Goal: Transaction & Acquisition: Purchase product/service

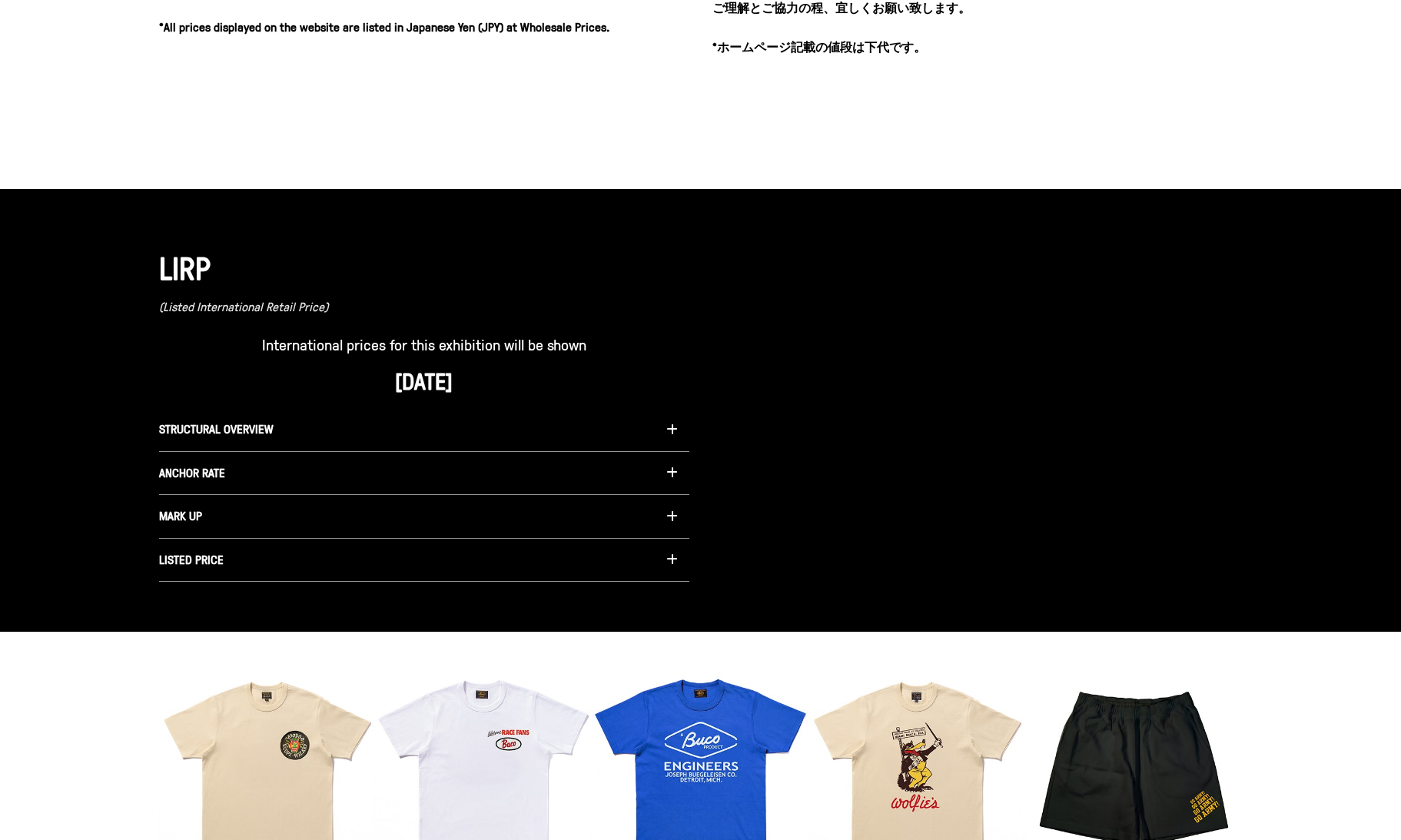
scroll to position [1086, 0]
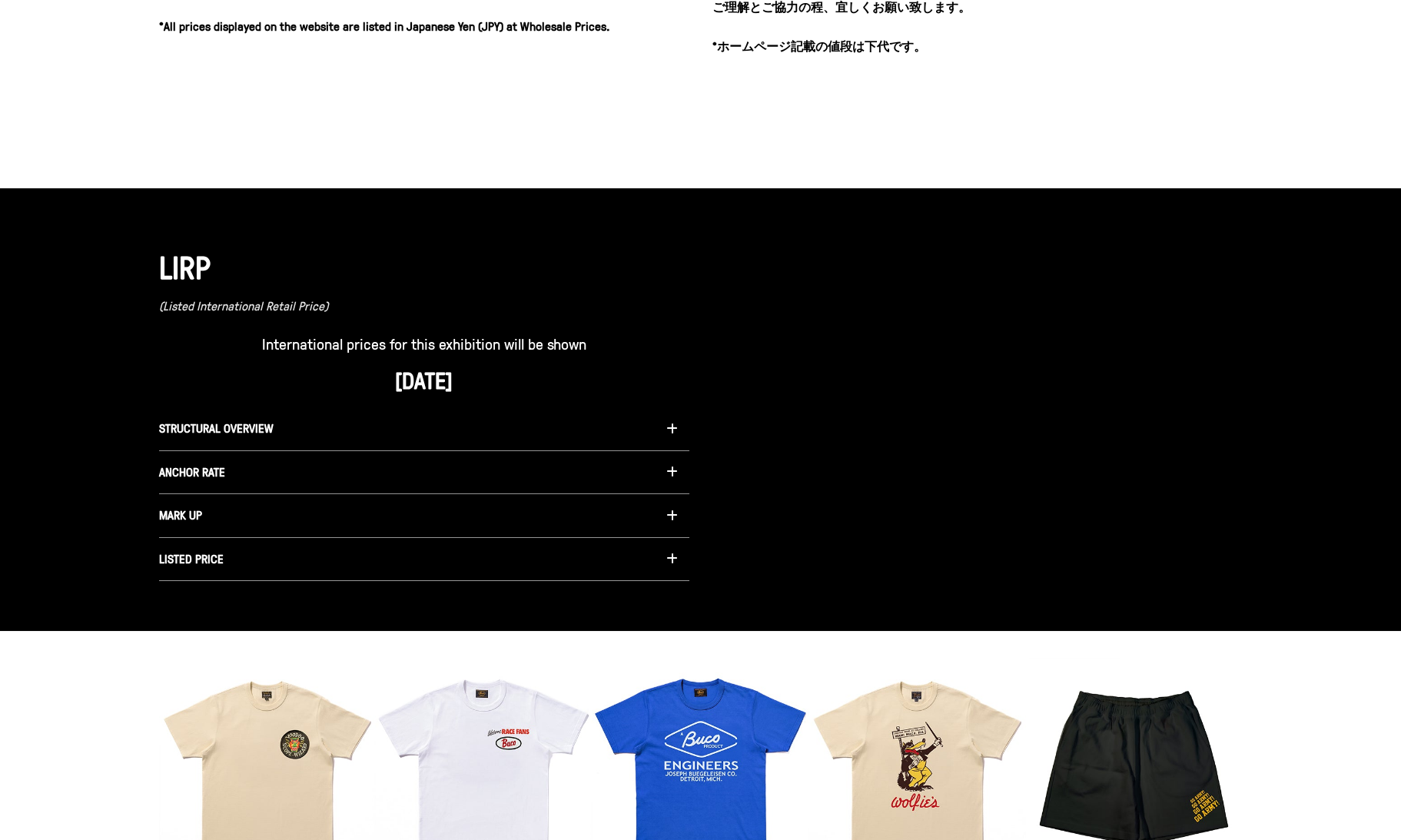
click at [671, 472] on icon "button" at bounding box center [672, 471] width 11 height 12
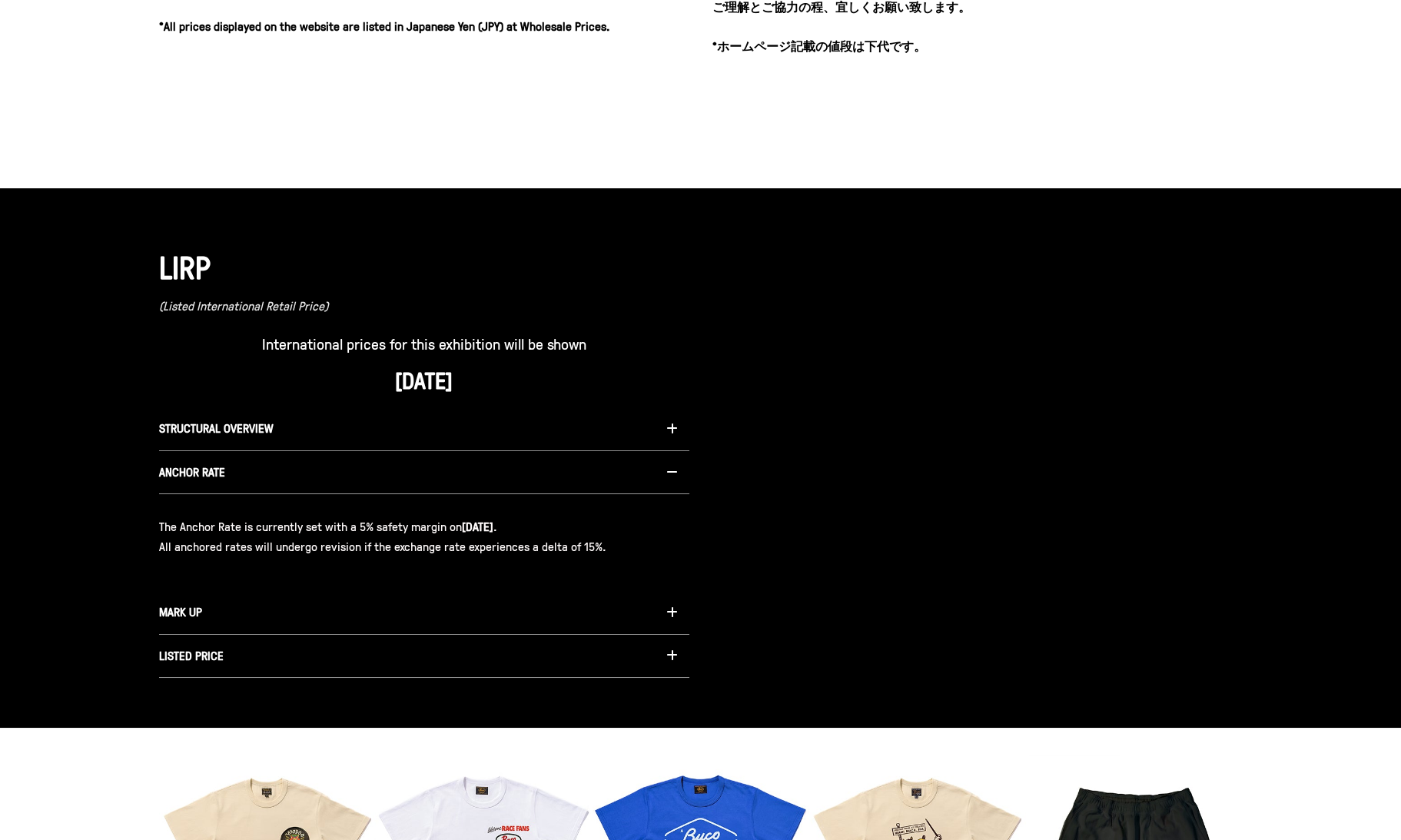
click at [671, 473] on icon "button" at bounding box center [672, 471] width 11 height 12
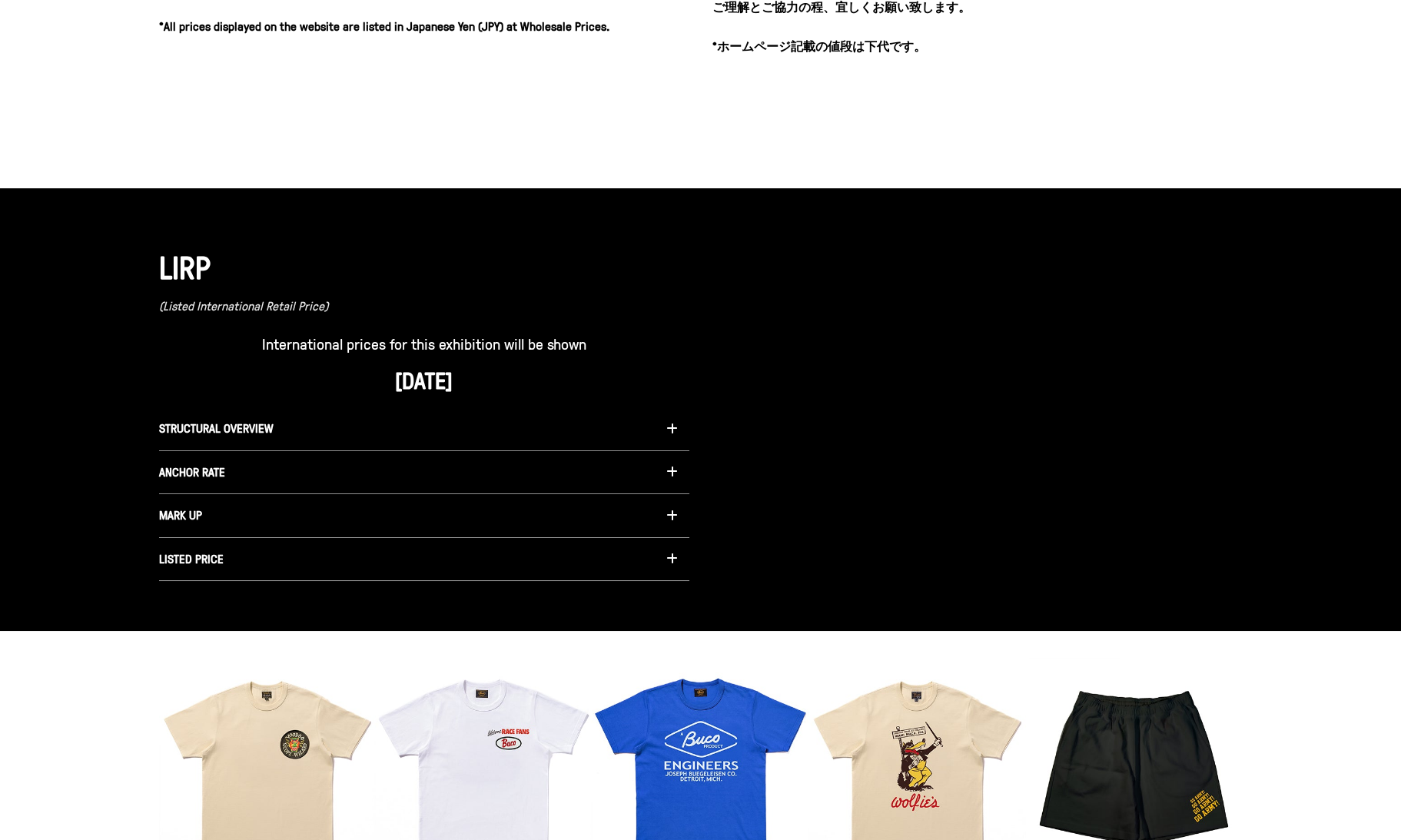
click at [668, 428] on icon "button" at bounding box center [672, 428] width 11 height 12
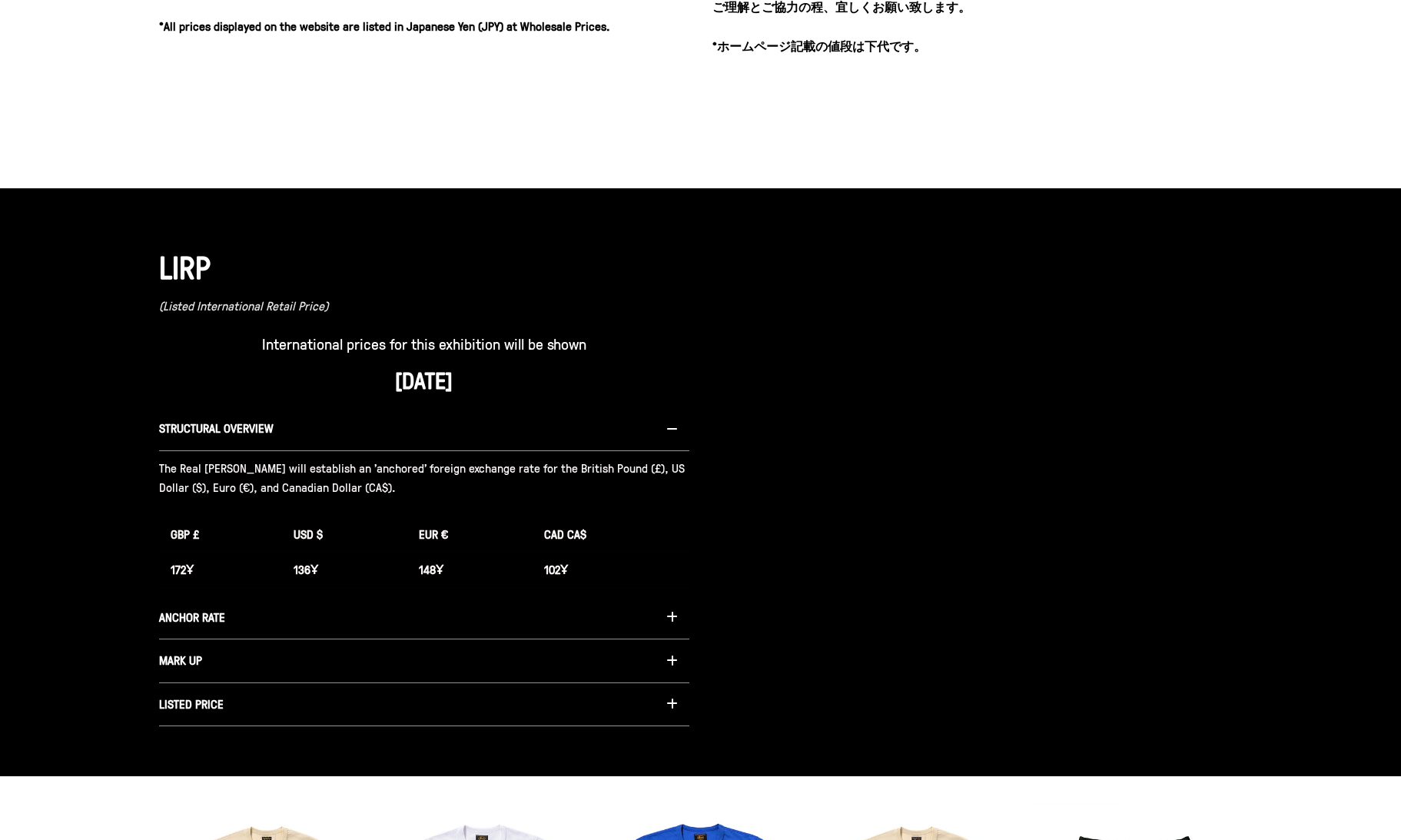
click at [668, 428] on icon "button" at bounding box center [672, 428] width 11 height 12
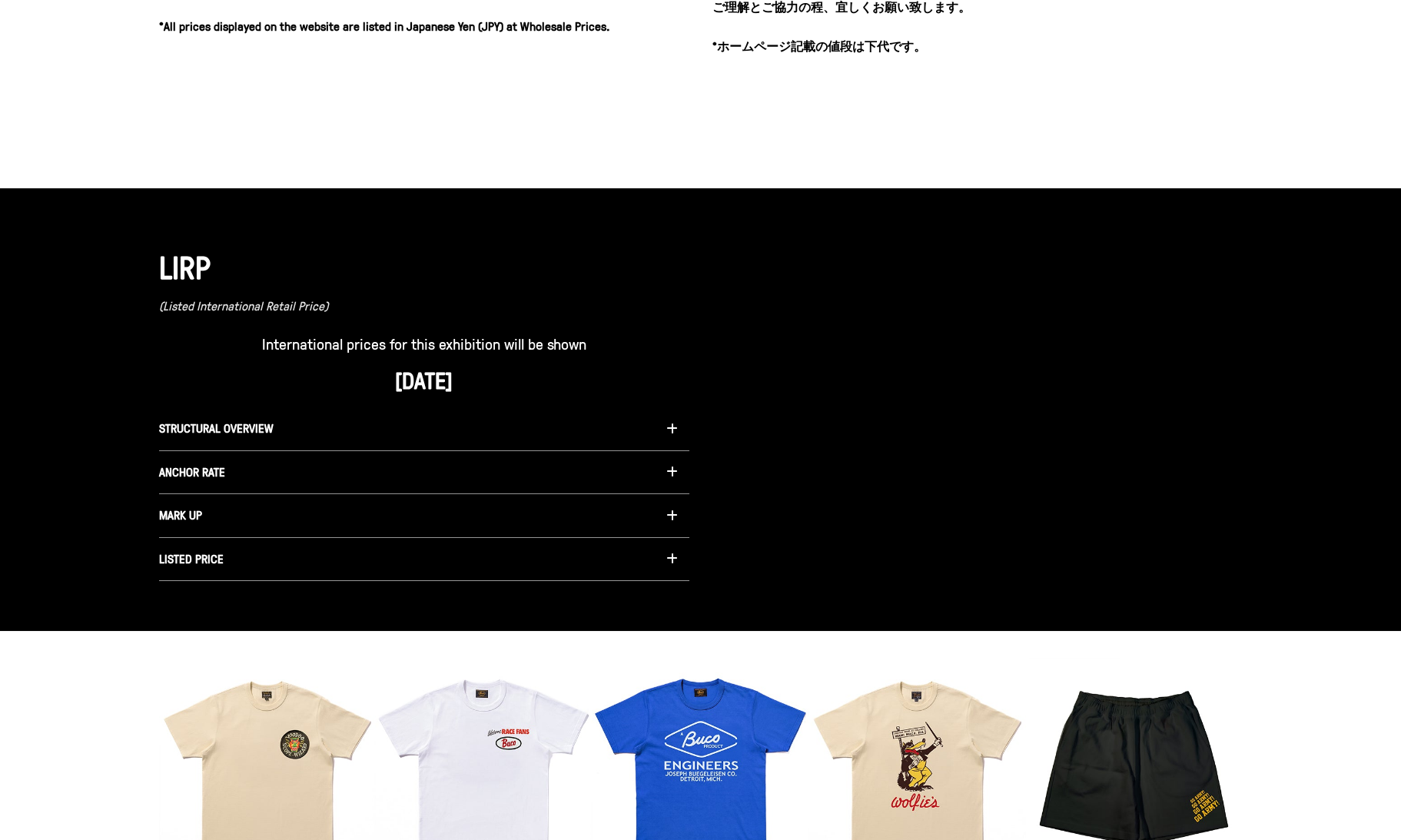
click at [669, 509] on icon "button" at bounding box center [672, 515] width 11 height 12
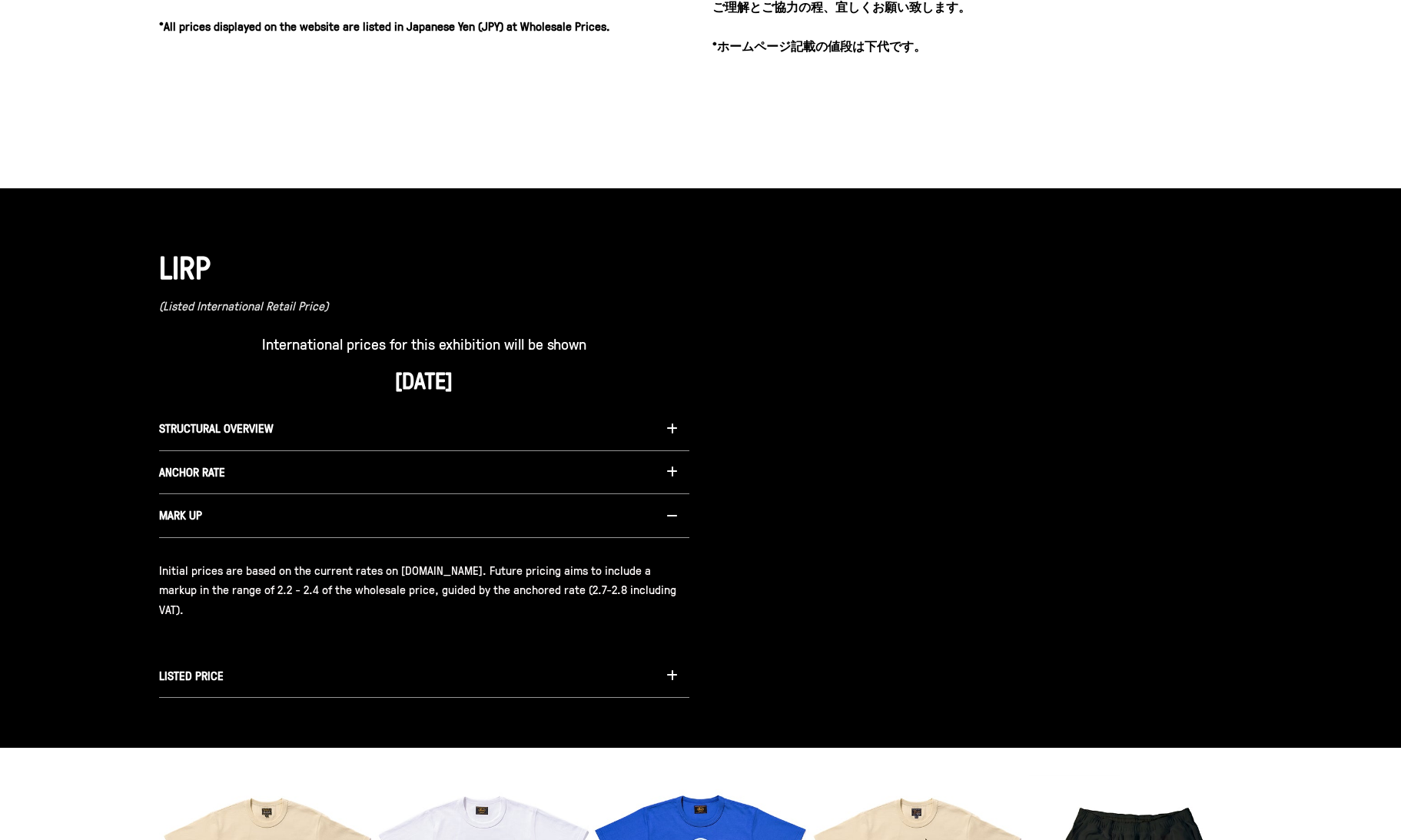
click at [669, 509] on icon "button" at bounding box center [672, 515] width 11 height 12
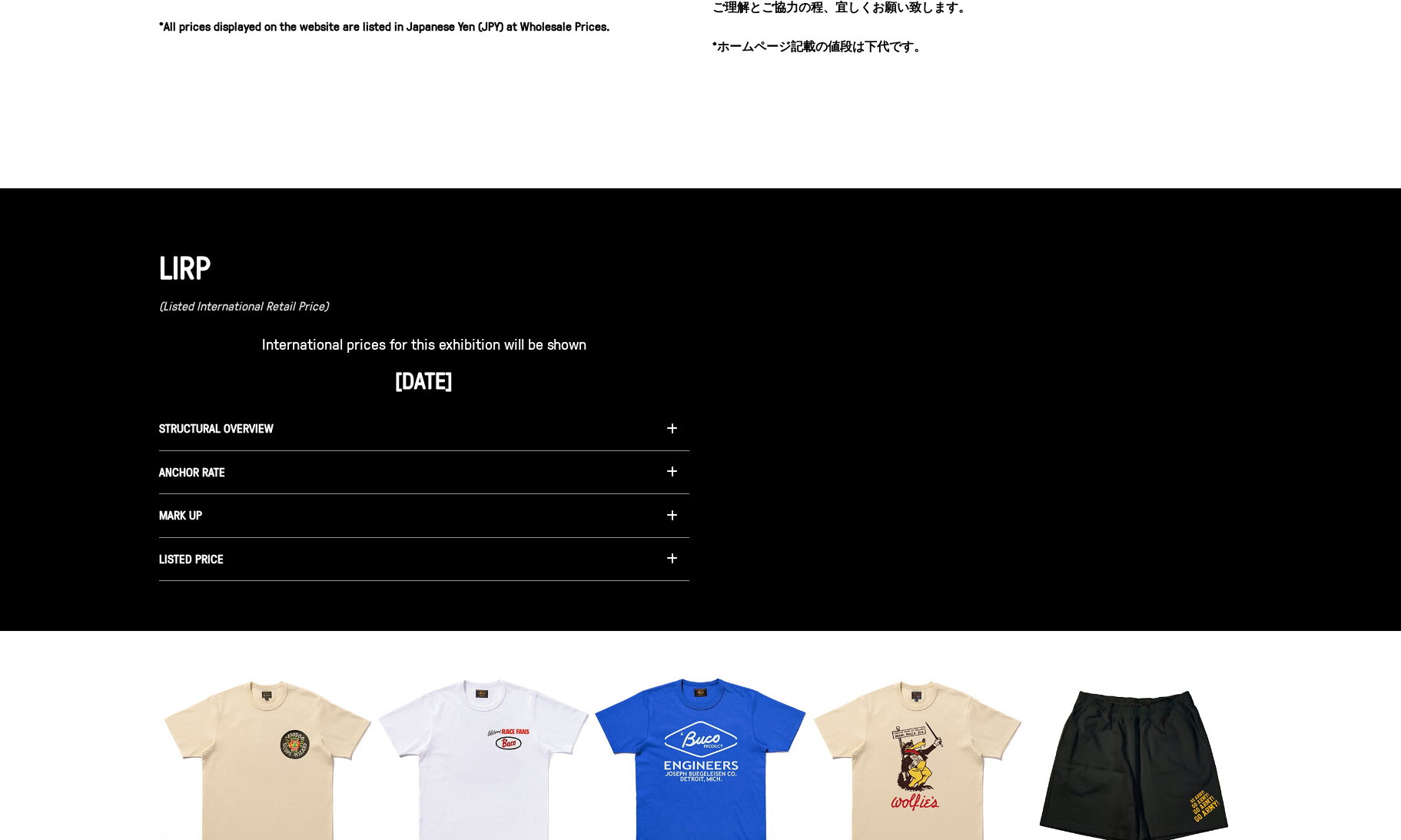
click at [675, 554] on icon "button" at bounding box center [672, 558] width 11 height 12
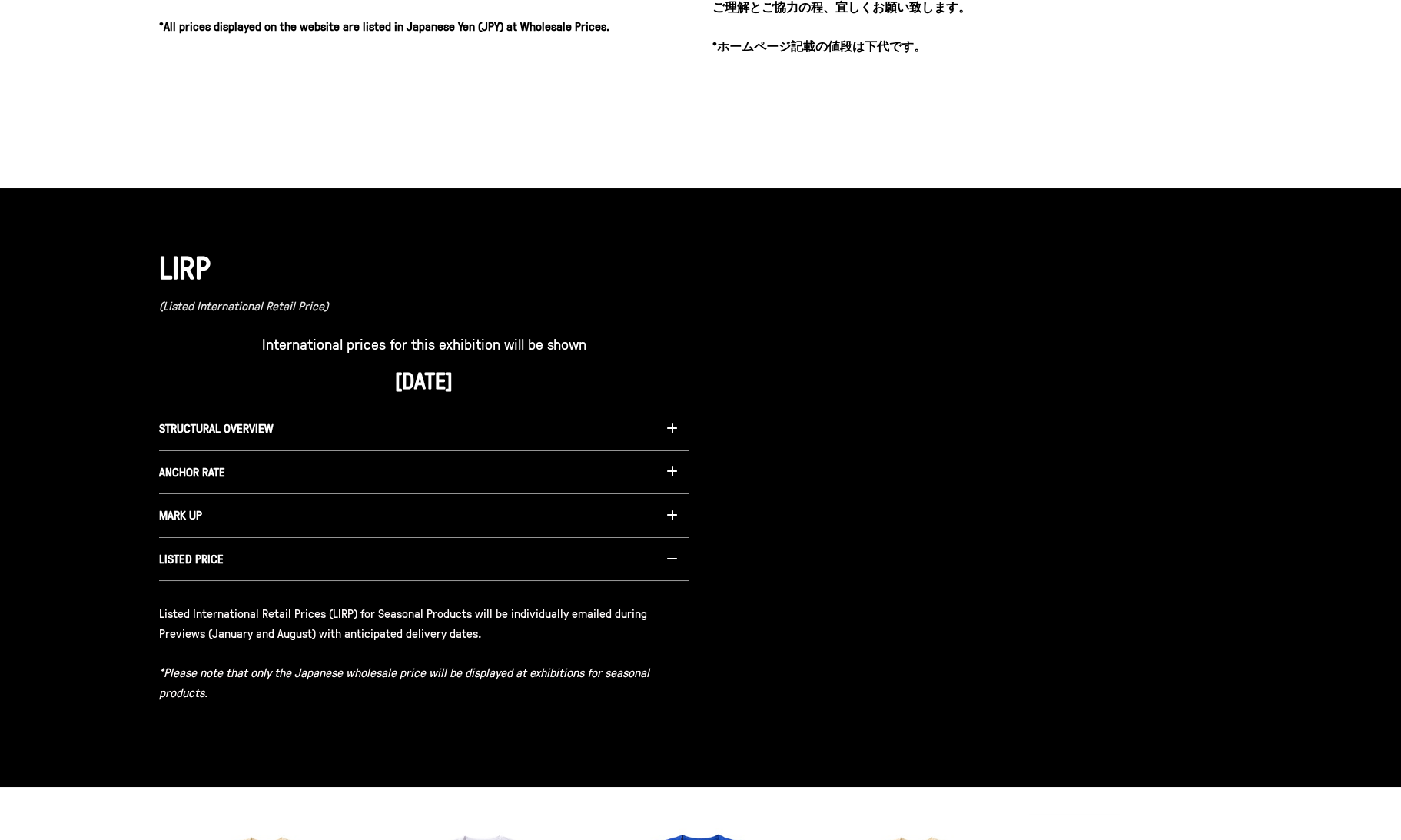
click at [675, 554] on icon "button" at bounding box center [672, 558] width 11 height 12
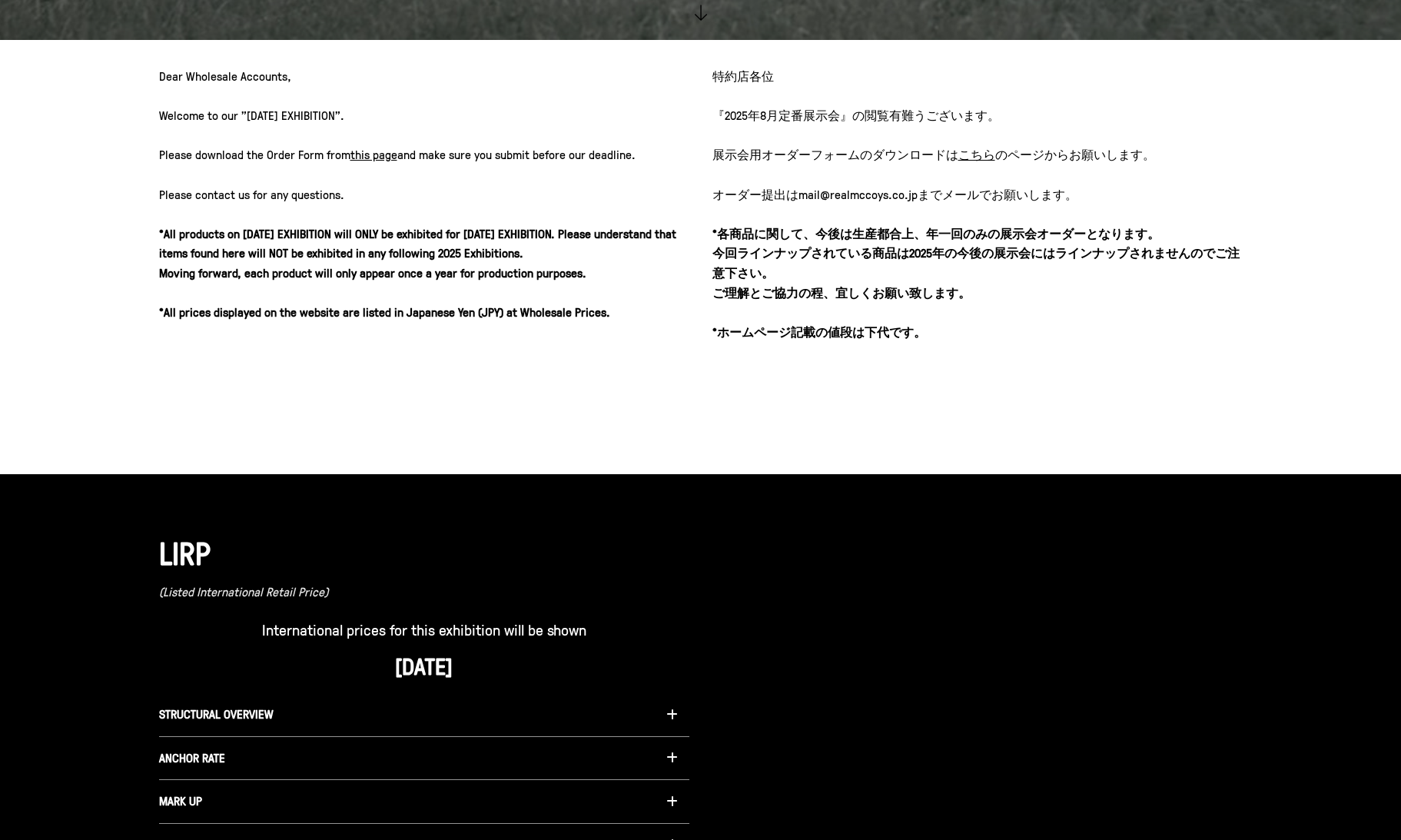
scroll to position [799, 0]
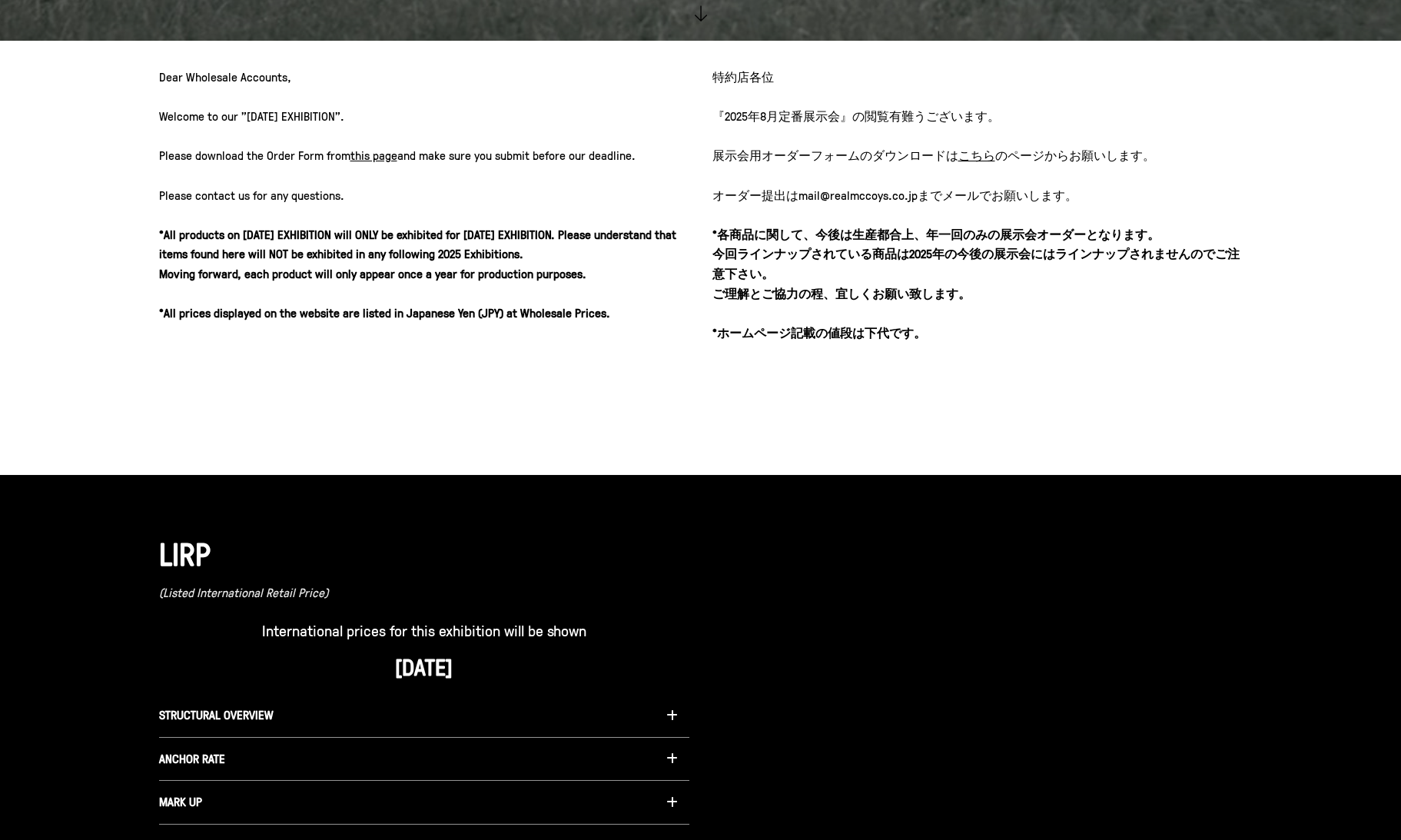
click at [364, 153] on link "this page" at bounding box center [374, 155] width 47 height 17
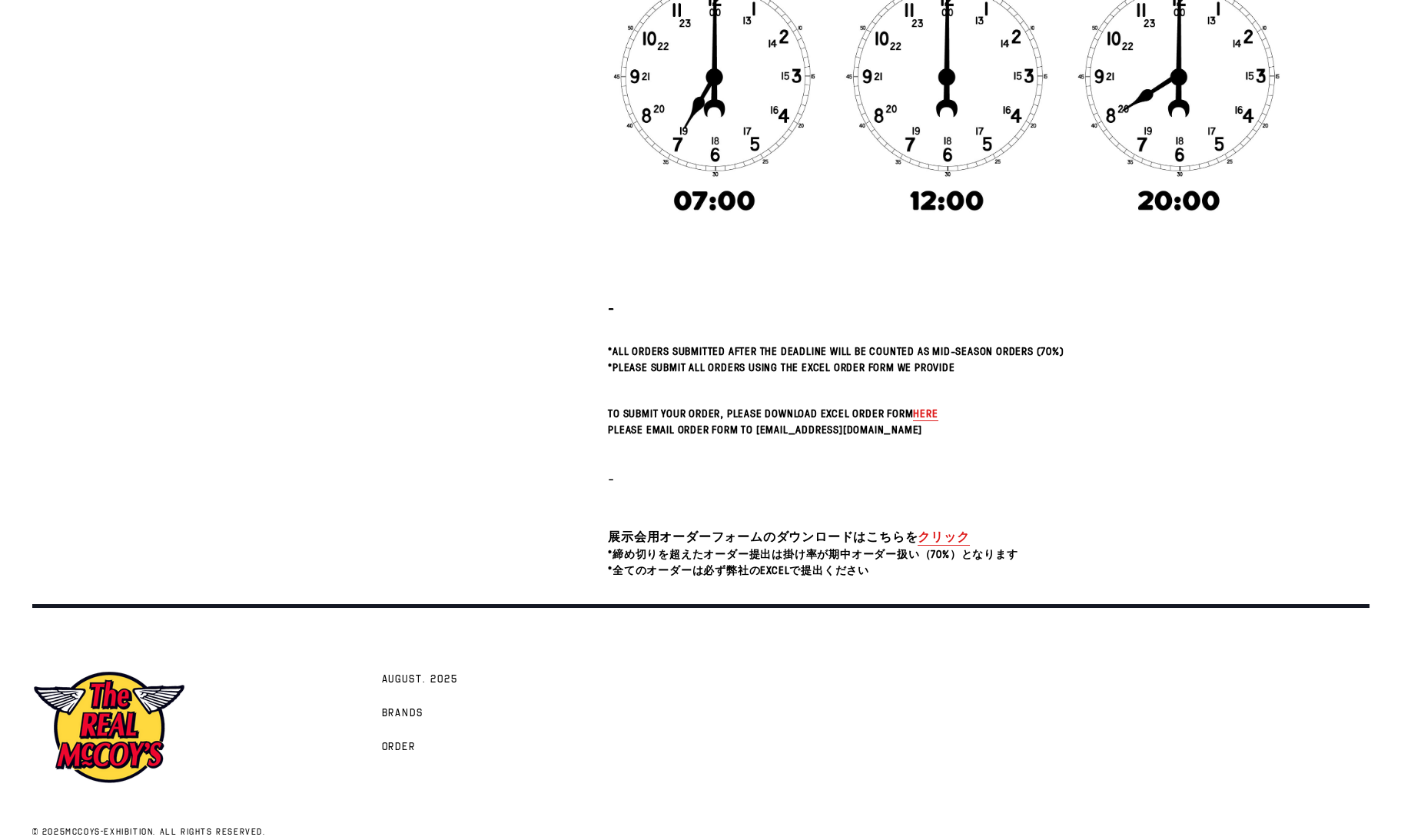
scroll to position [379, 0]
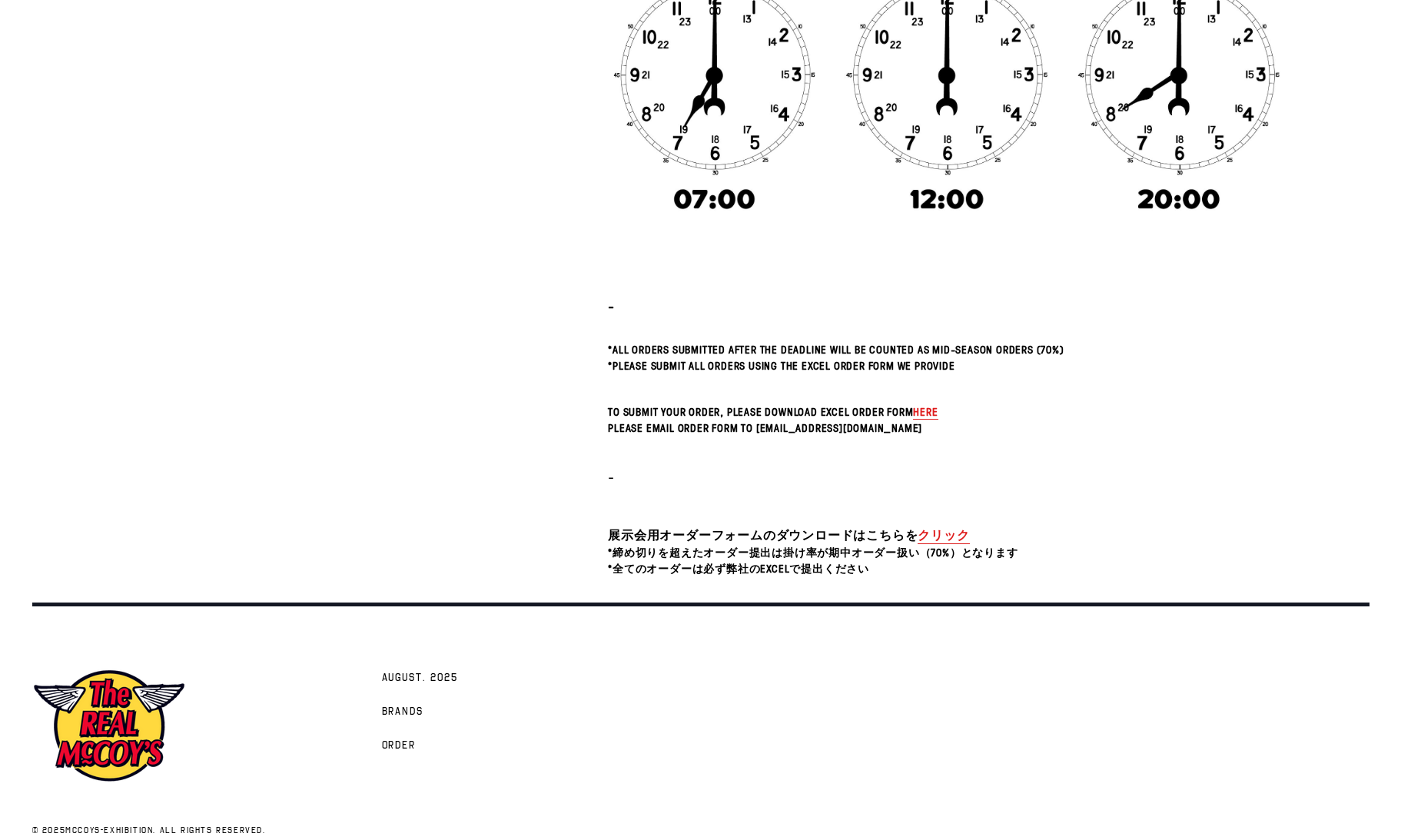
click at [928, 408] on span "here" at bounding box center [925, 412] width 24 height 15
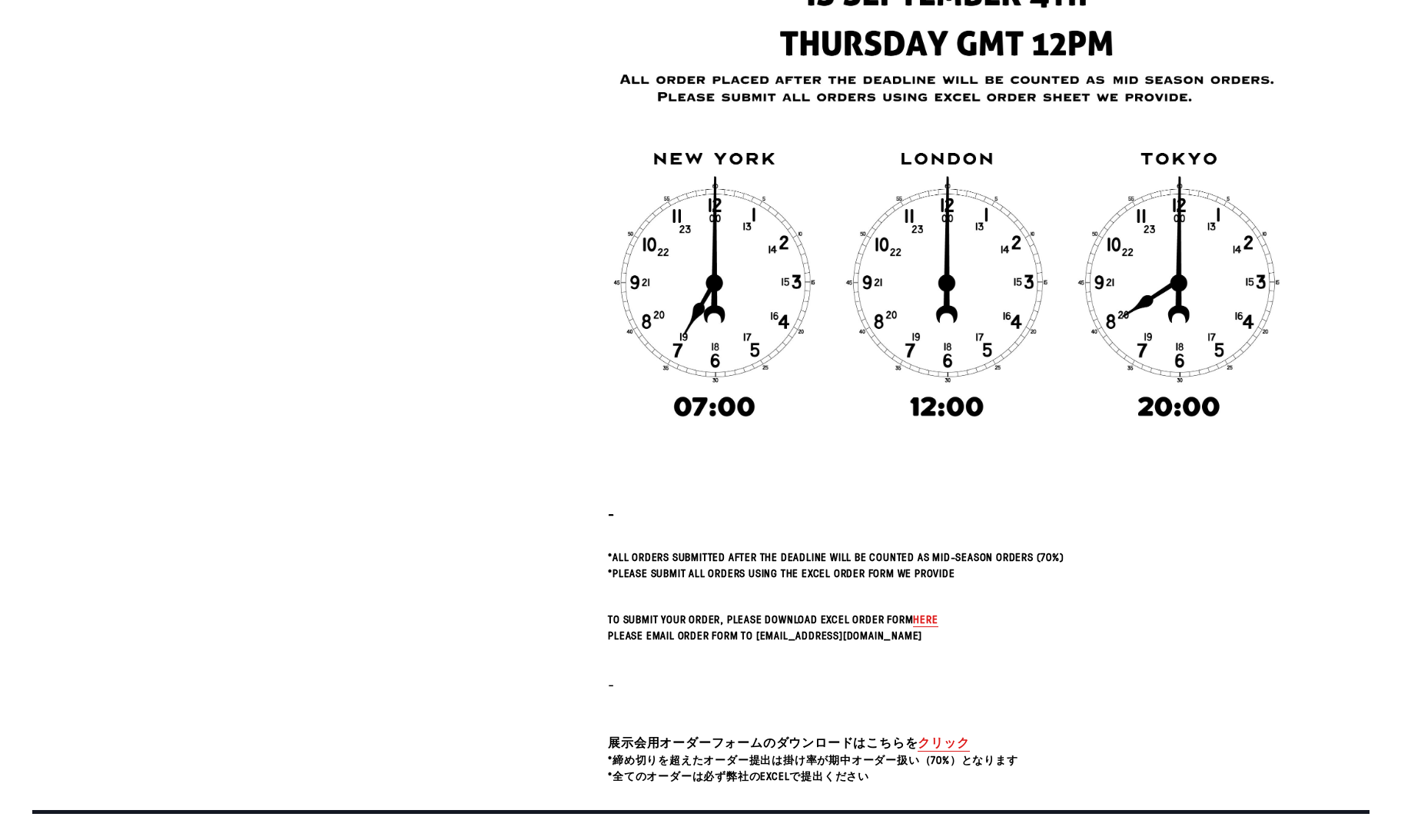
scroll to position [0, 0]
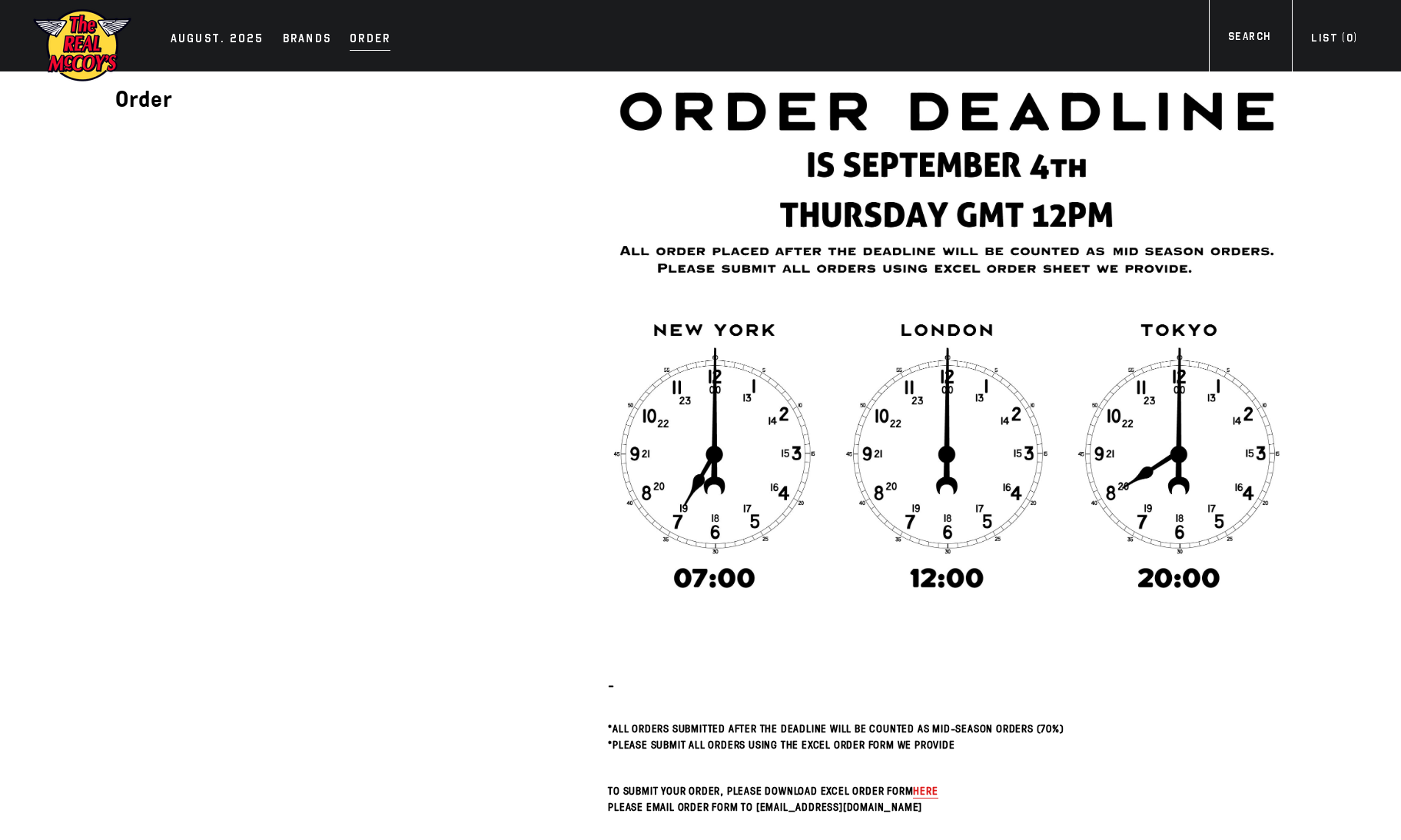
click at [374, 31] on div "Order" at bounding box center [370, 40] width 40 height 22
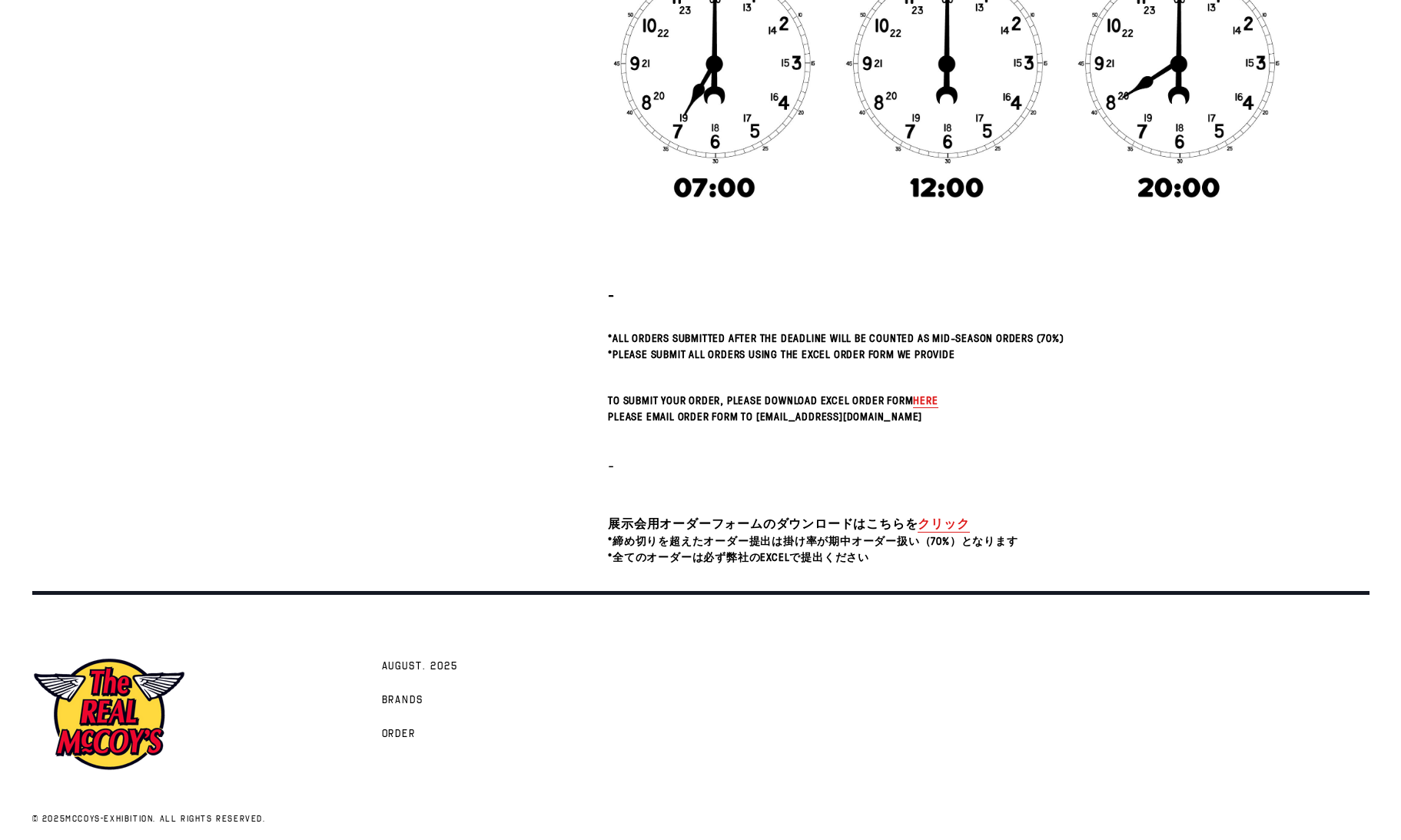
scroll to position [406, 0]
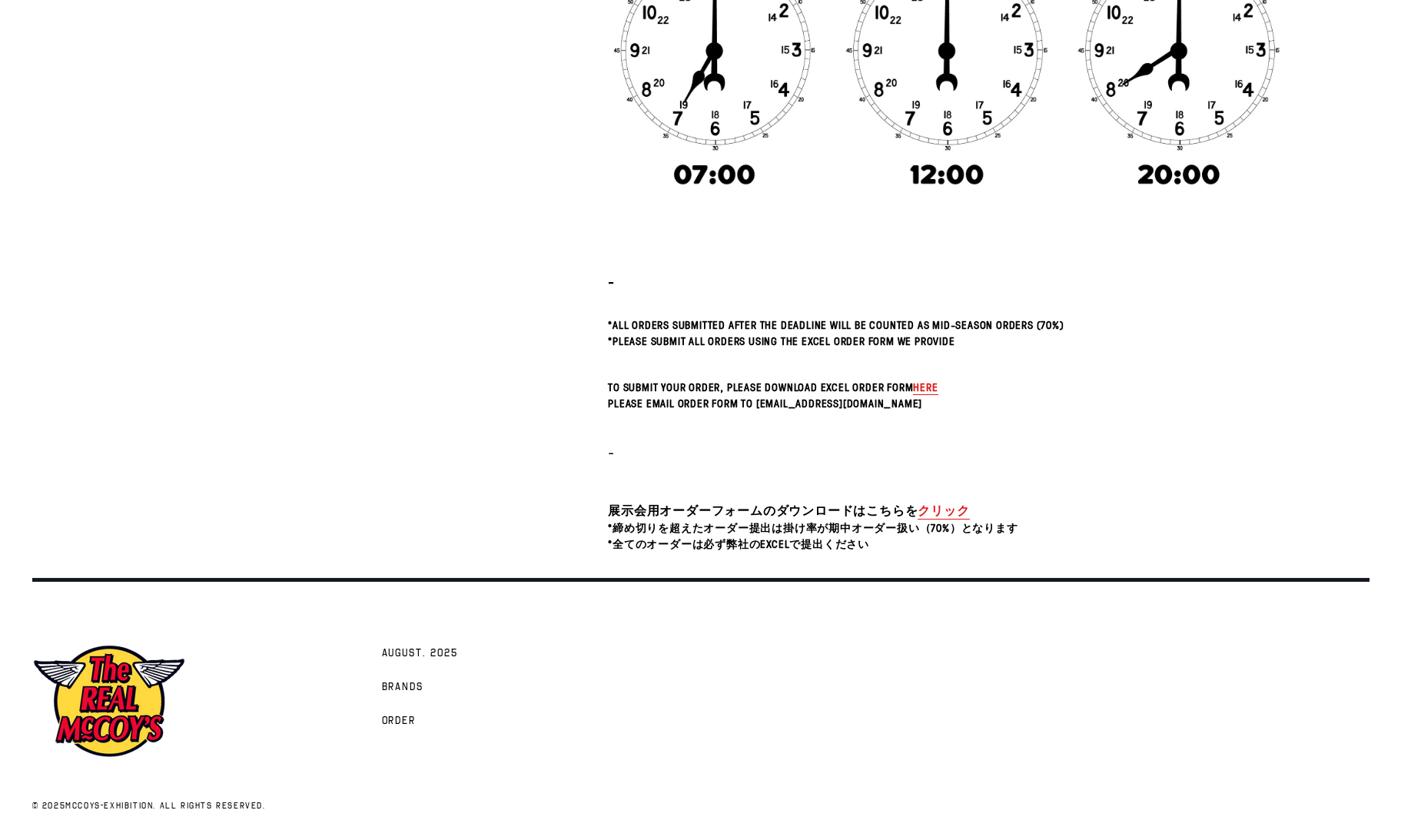
click at [743, 213] on div "- *All orders submitted after the deadline will be counted as Mid-Season Orders…" at bounding box center [947, 110] width 678 height 884
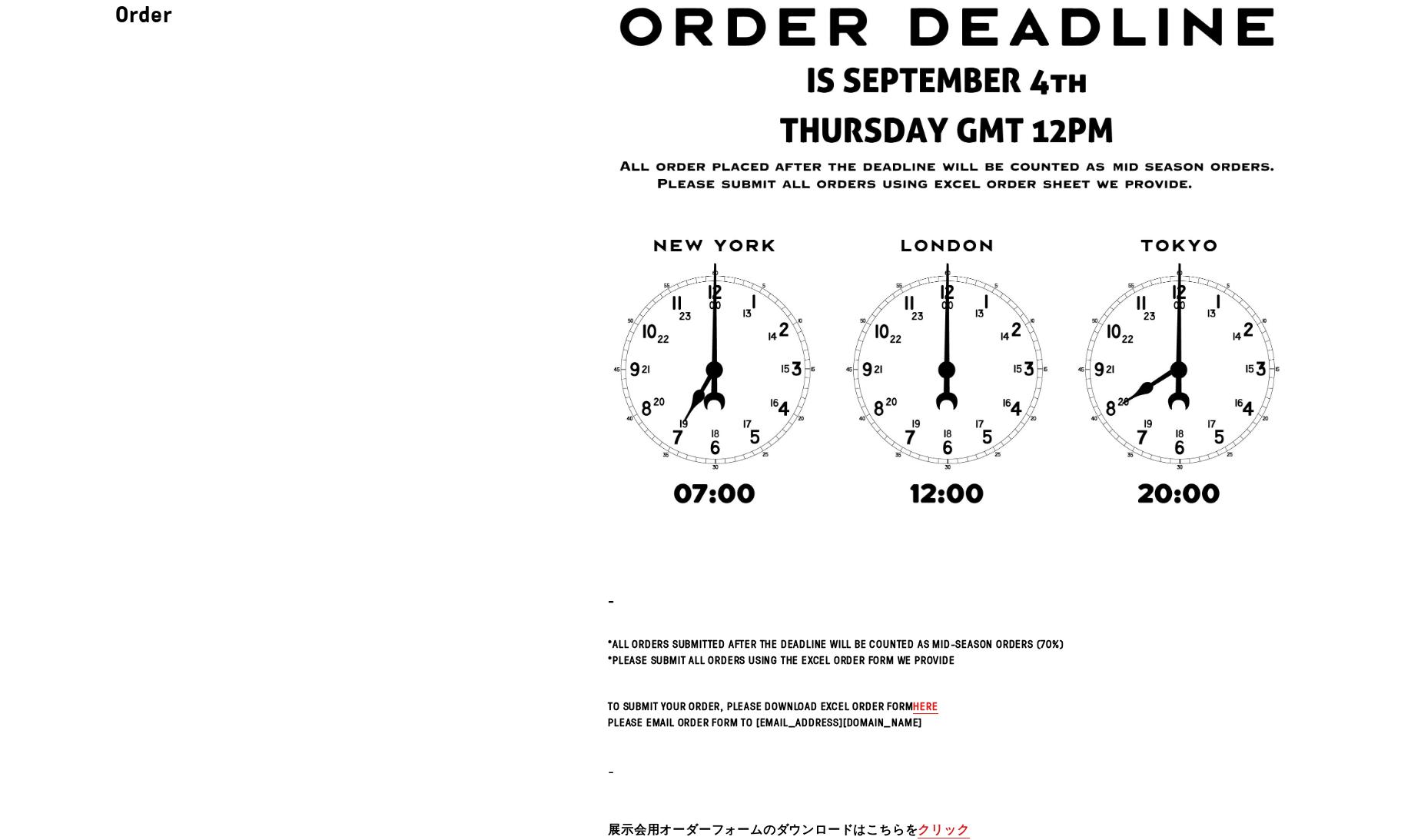
scroll to position [0, 0]
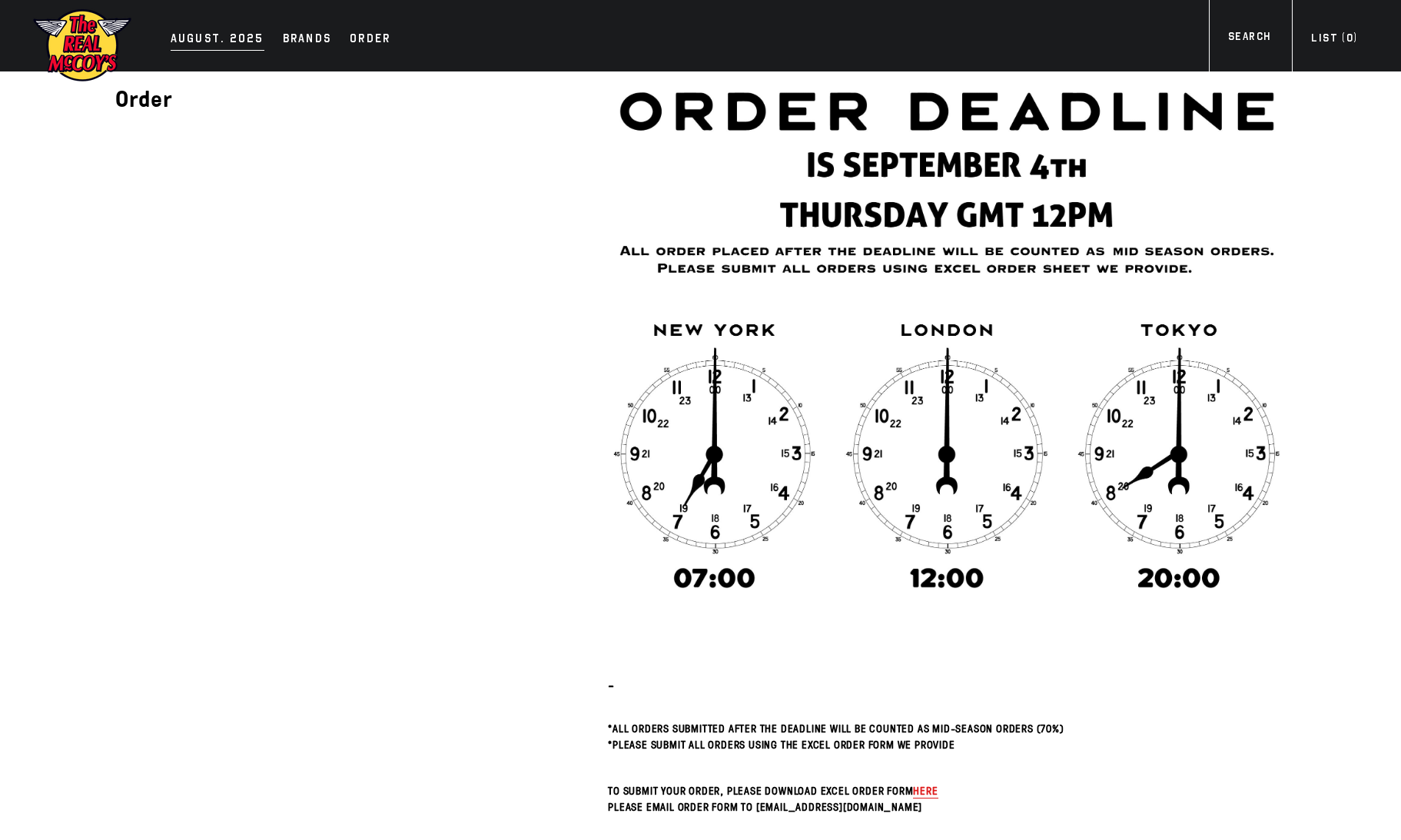
click at [232, 46] on div "AUGUST. 2025" at bounding box center [217, 40] width 94 height 22
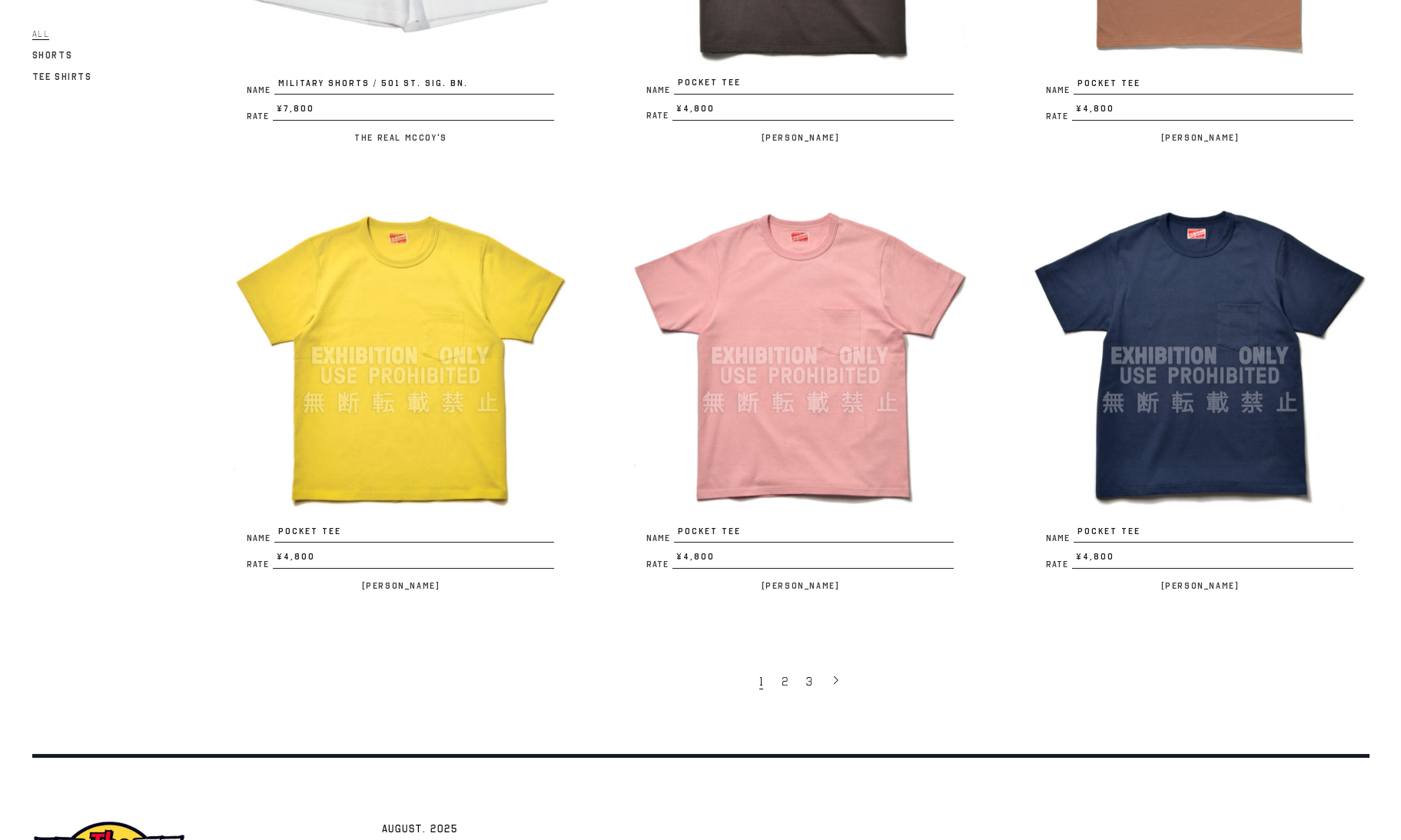
scroll to position [3179, 0]
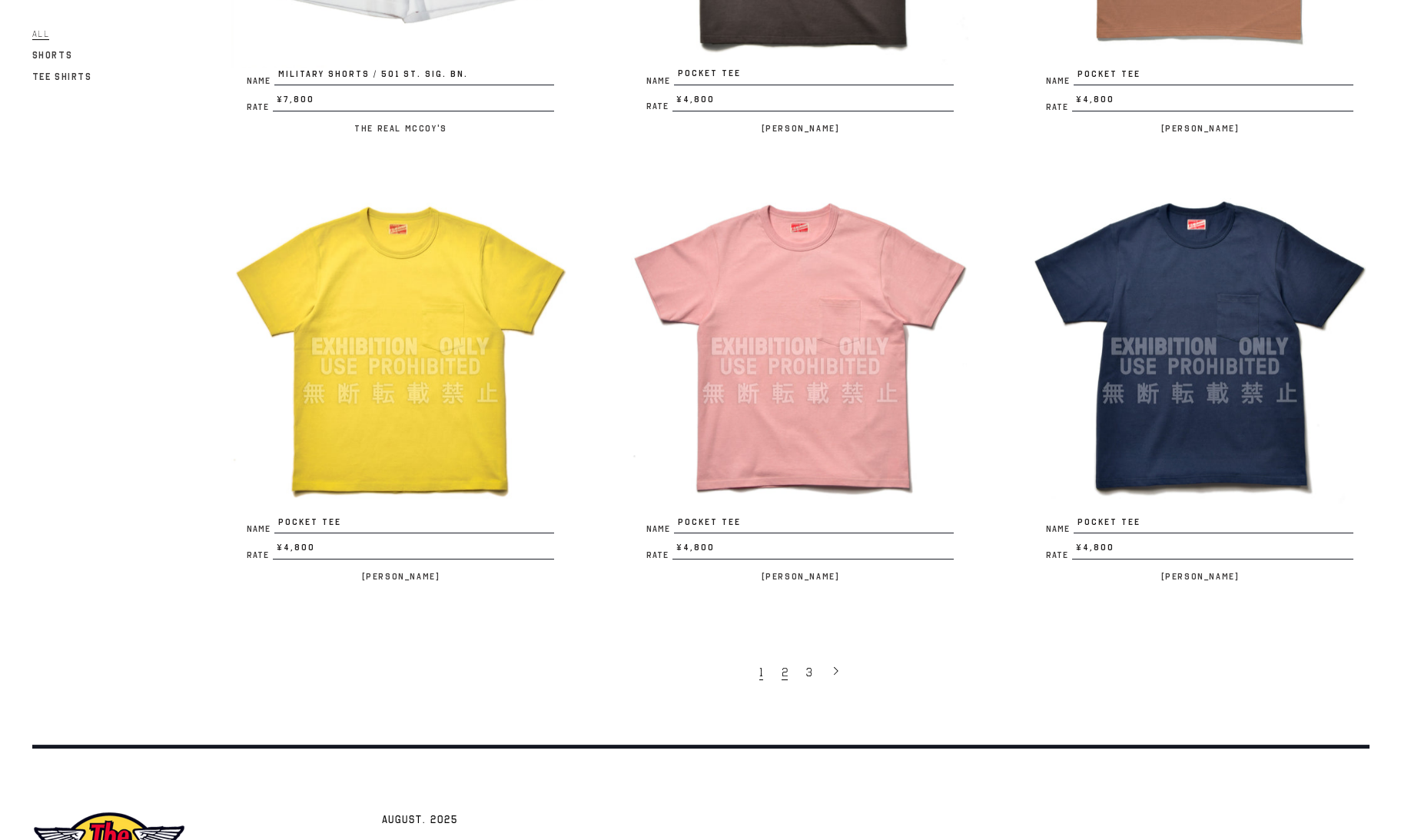
click at [790, 665] on link "2" at bounding box center [786, 671] width 24 height 32
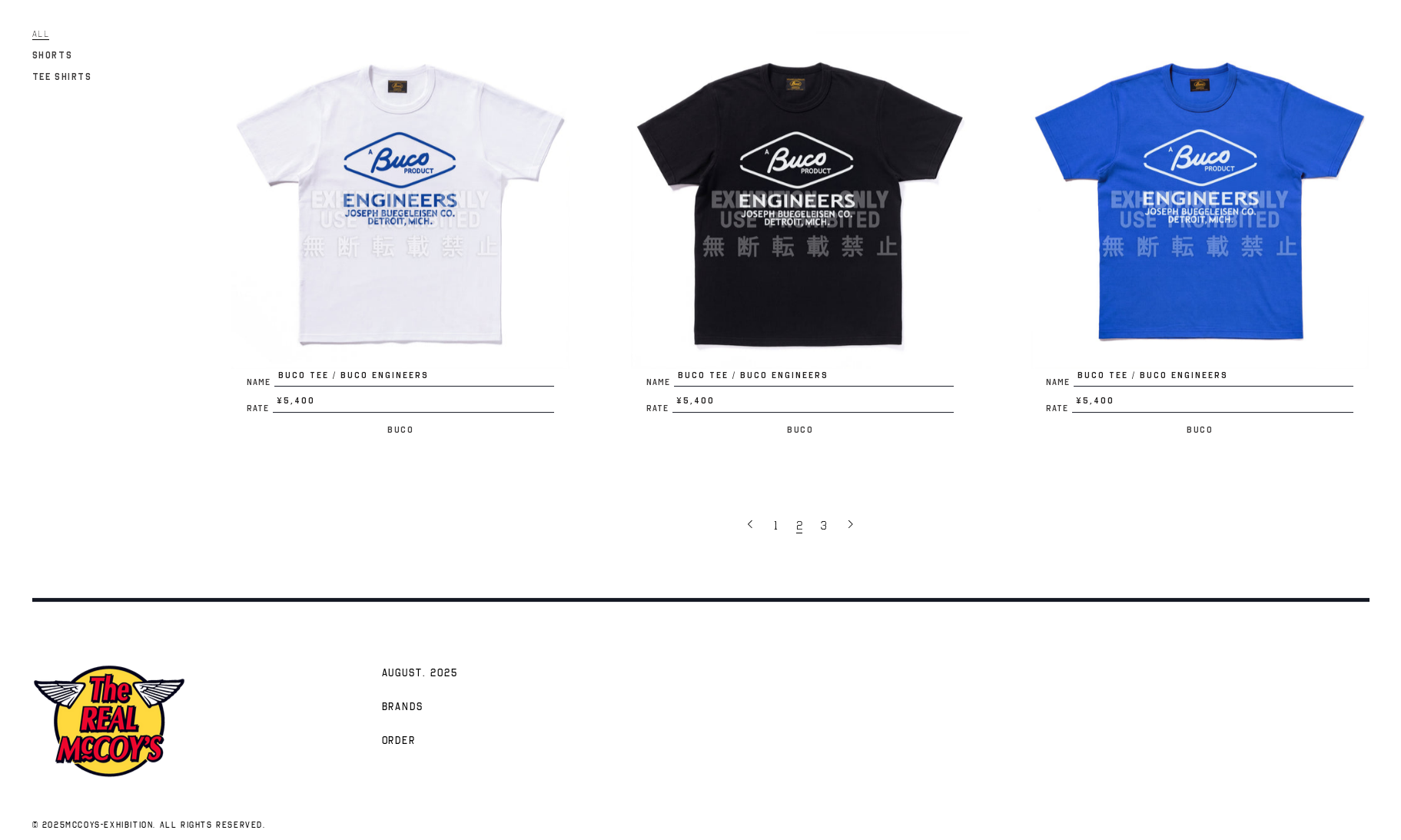
scroll to position [3344, 0]
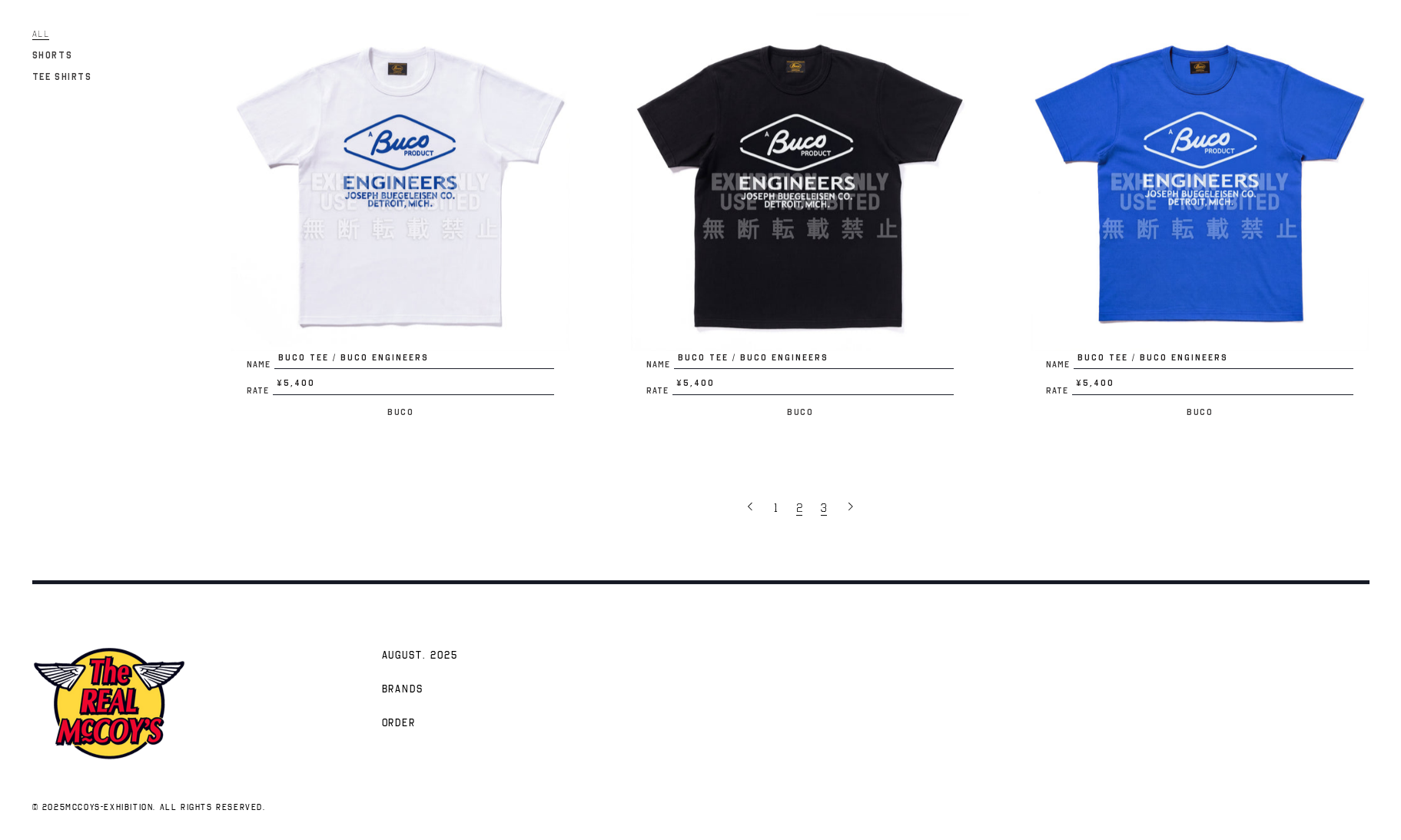
click at [827, 503] on link "3" at bounding box center [826, 508] width 24 height 32
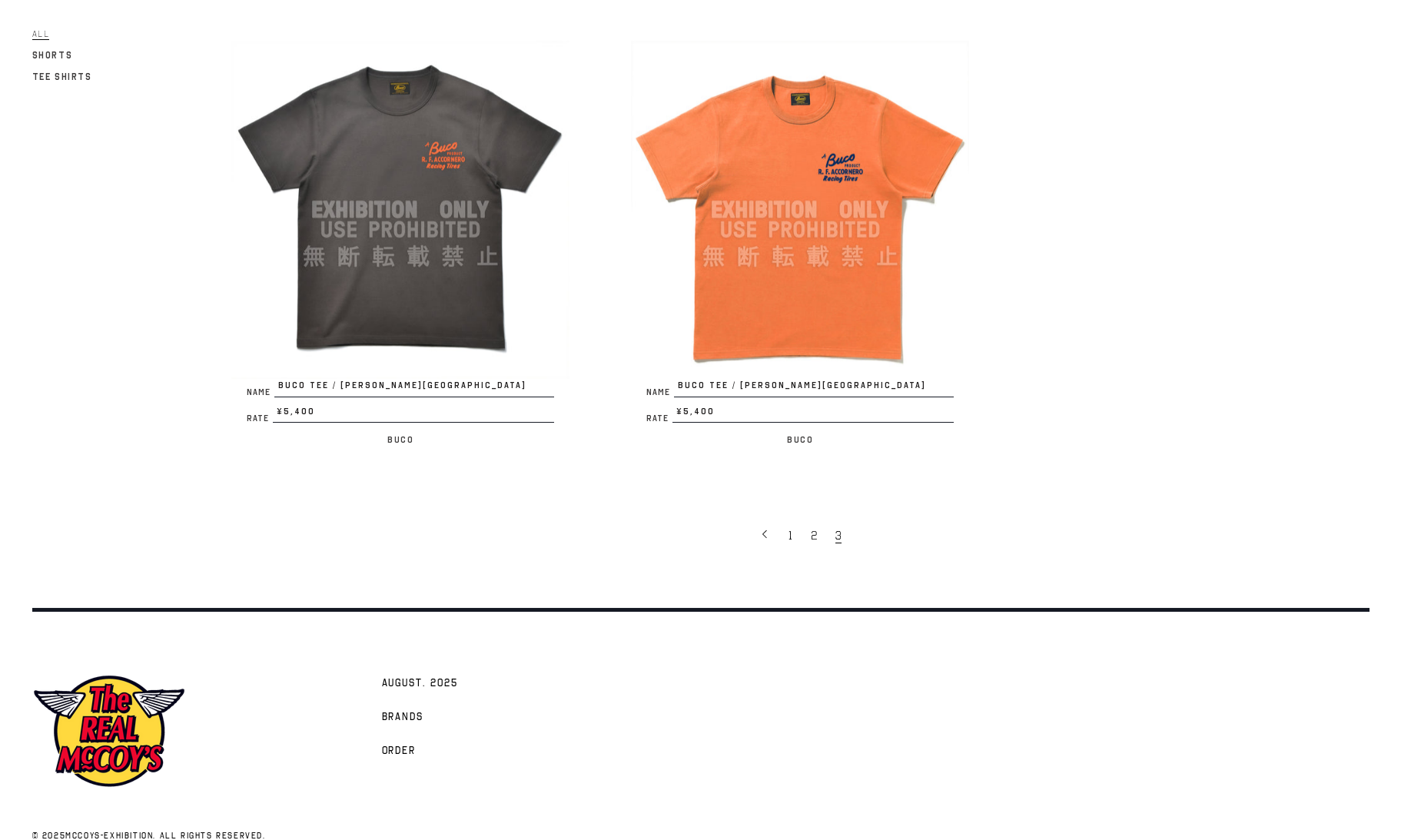
scroll to position [1102, 0]
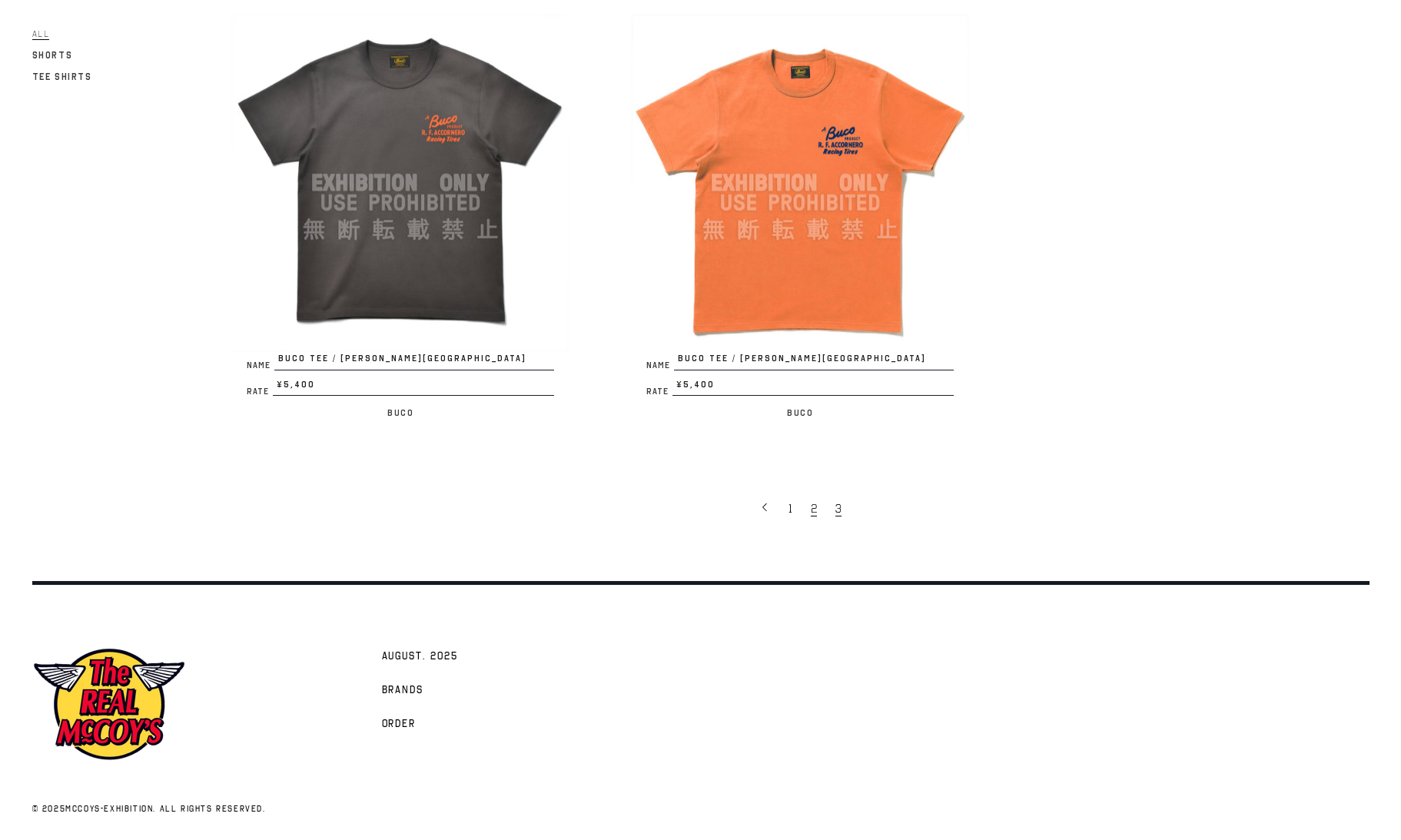
click at [816, 499] on link "2" at bounding box center [815, 508] width 24 height 32
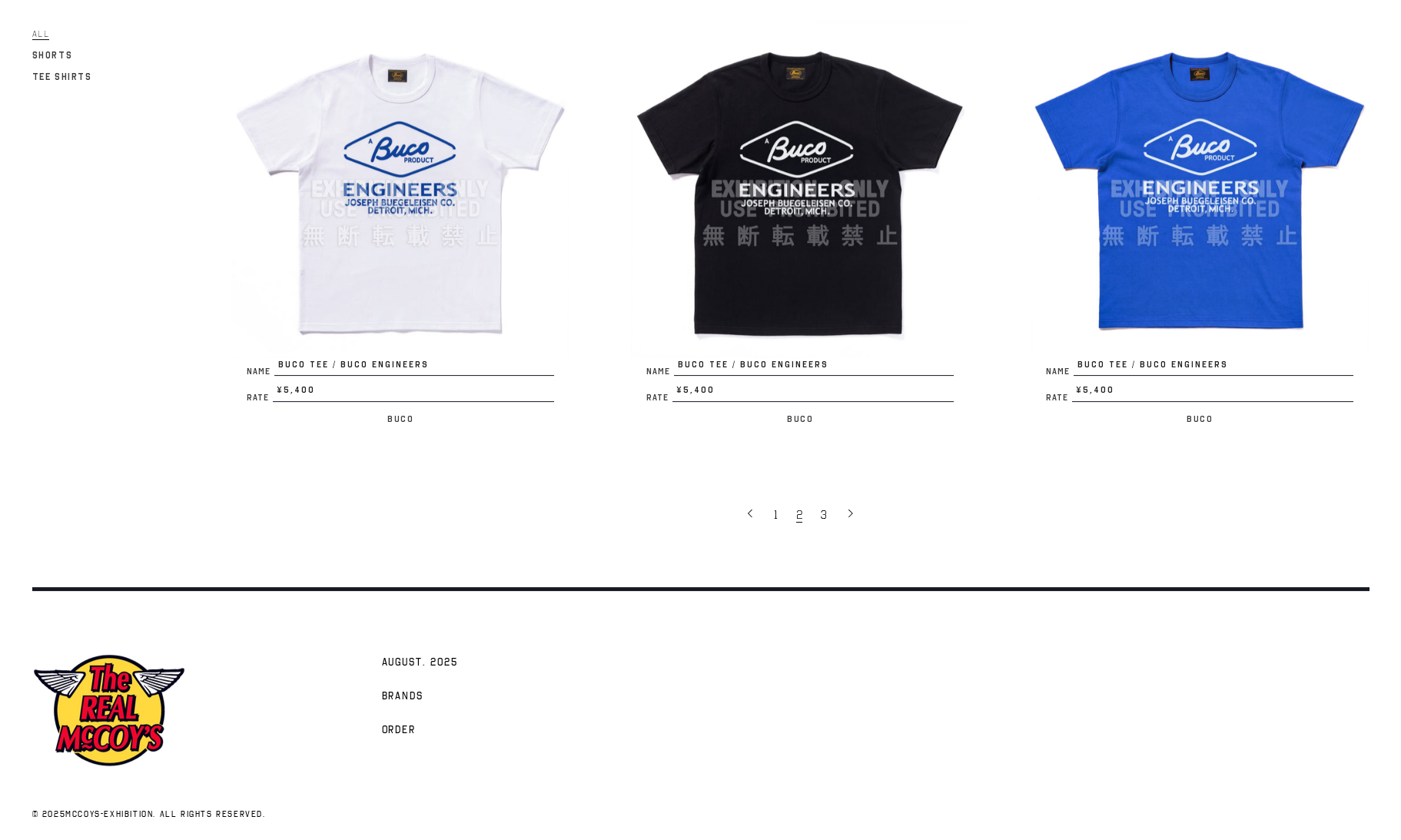
scroll to position [3341, 0]
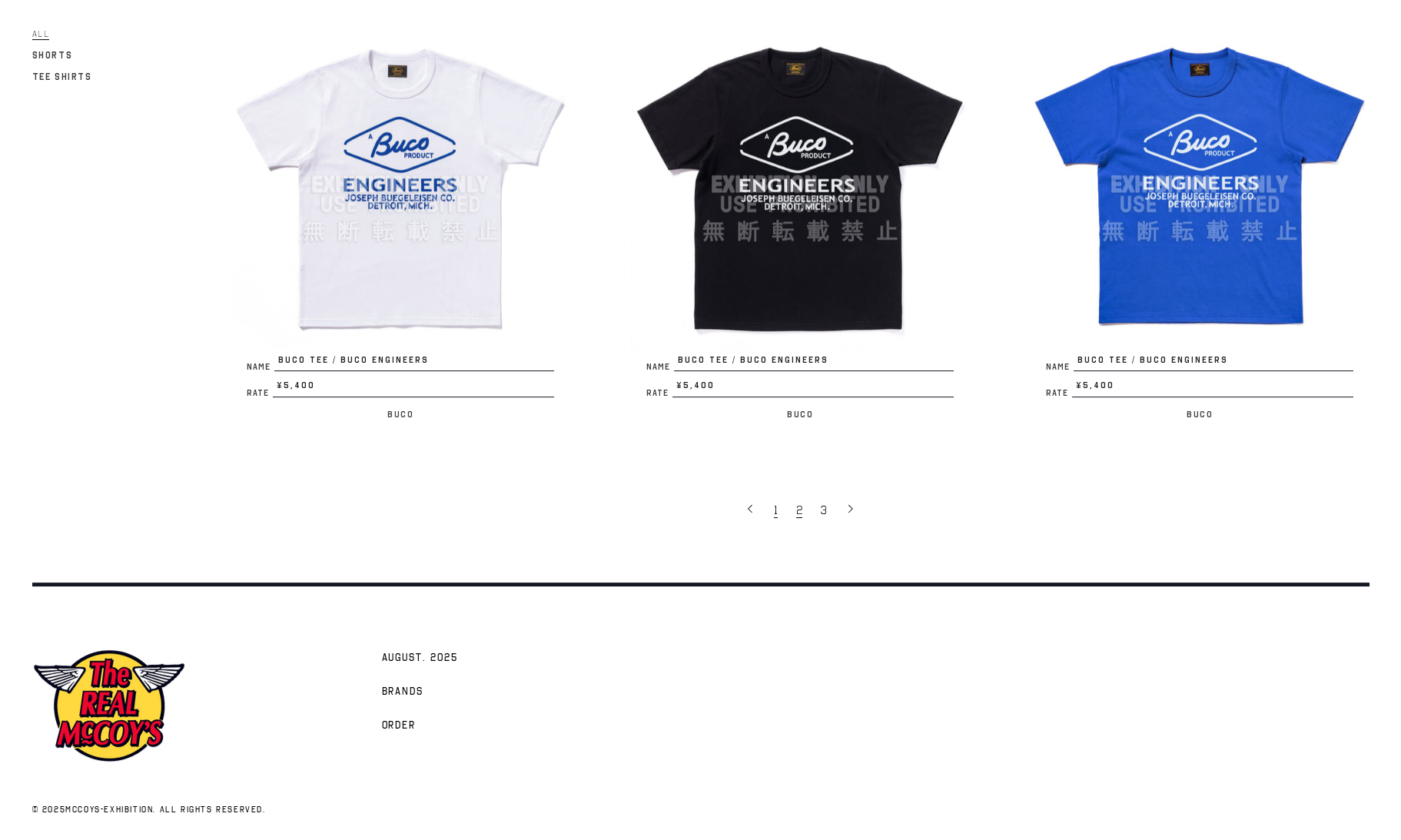
click at [777, 508] on span "1" at bounding box center [776, 510] width 4 height 15
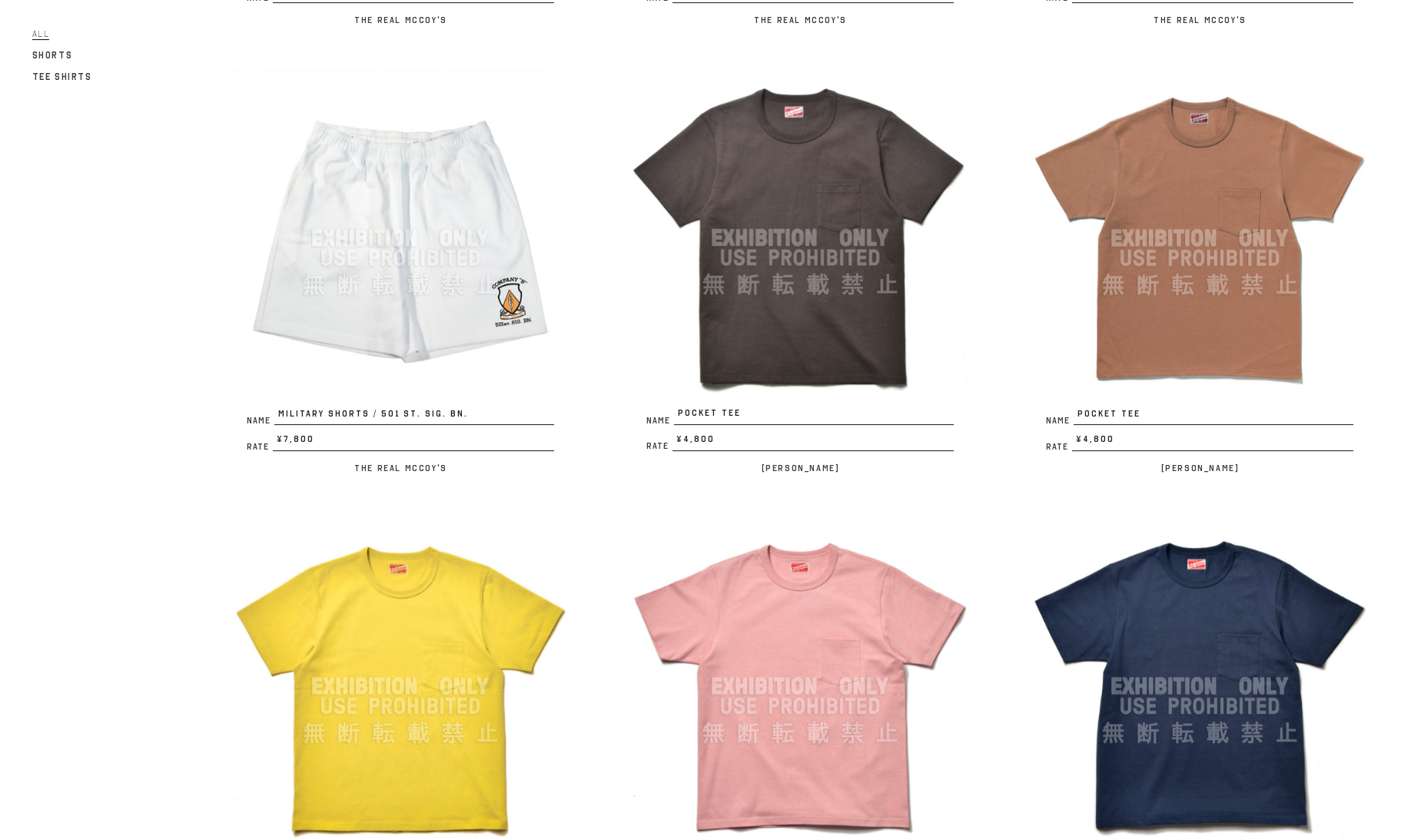
scroll to position [2781, 0]
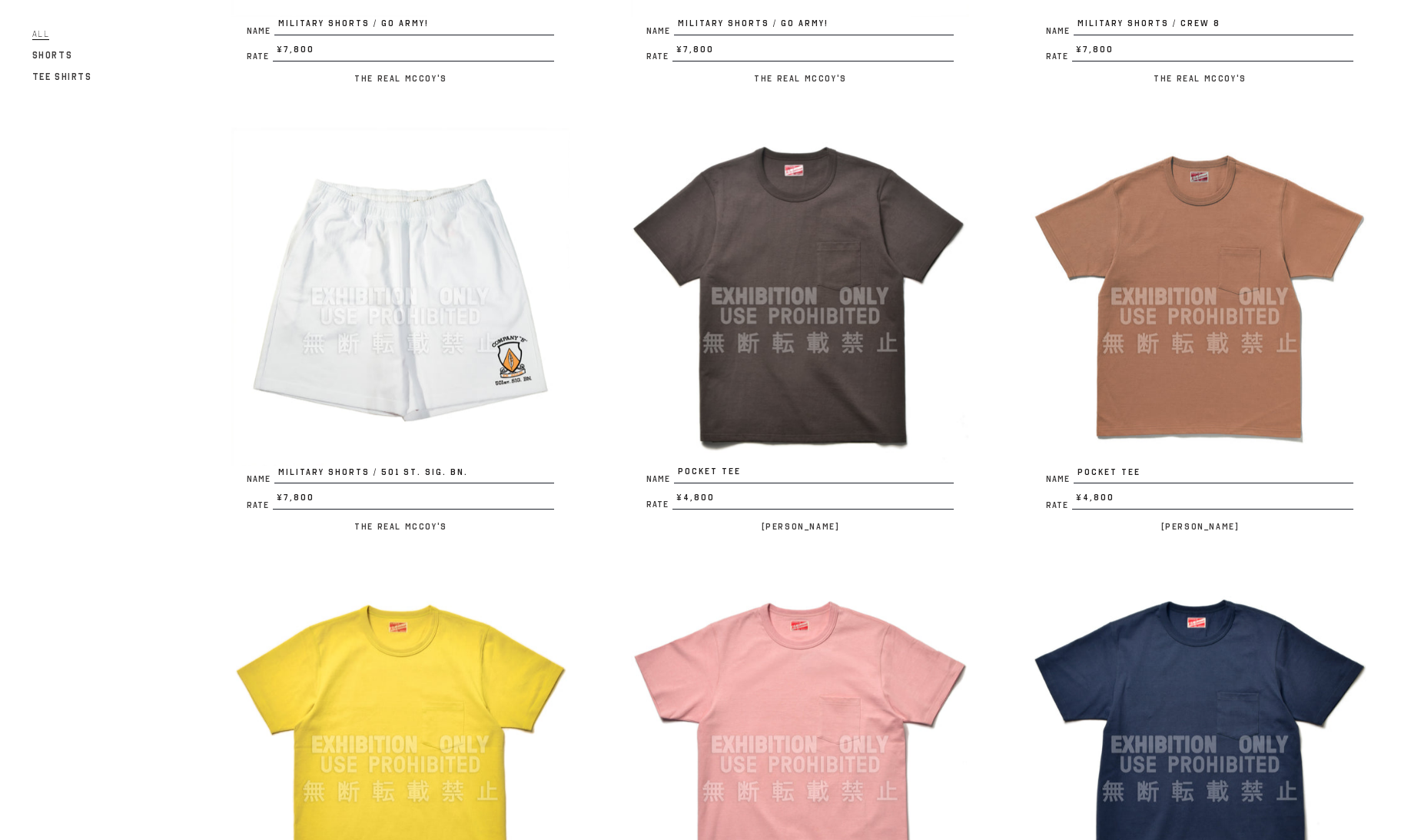
click at [823, 234] on img at bounding box center [800, 296] width 338 height 338
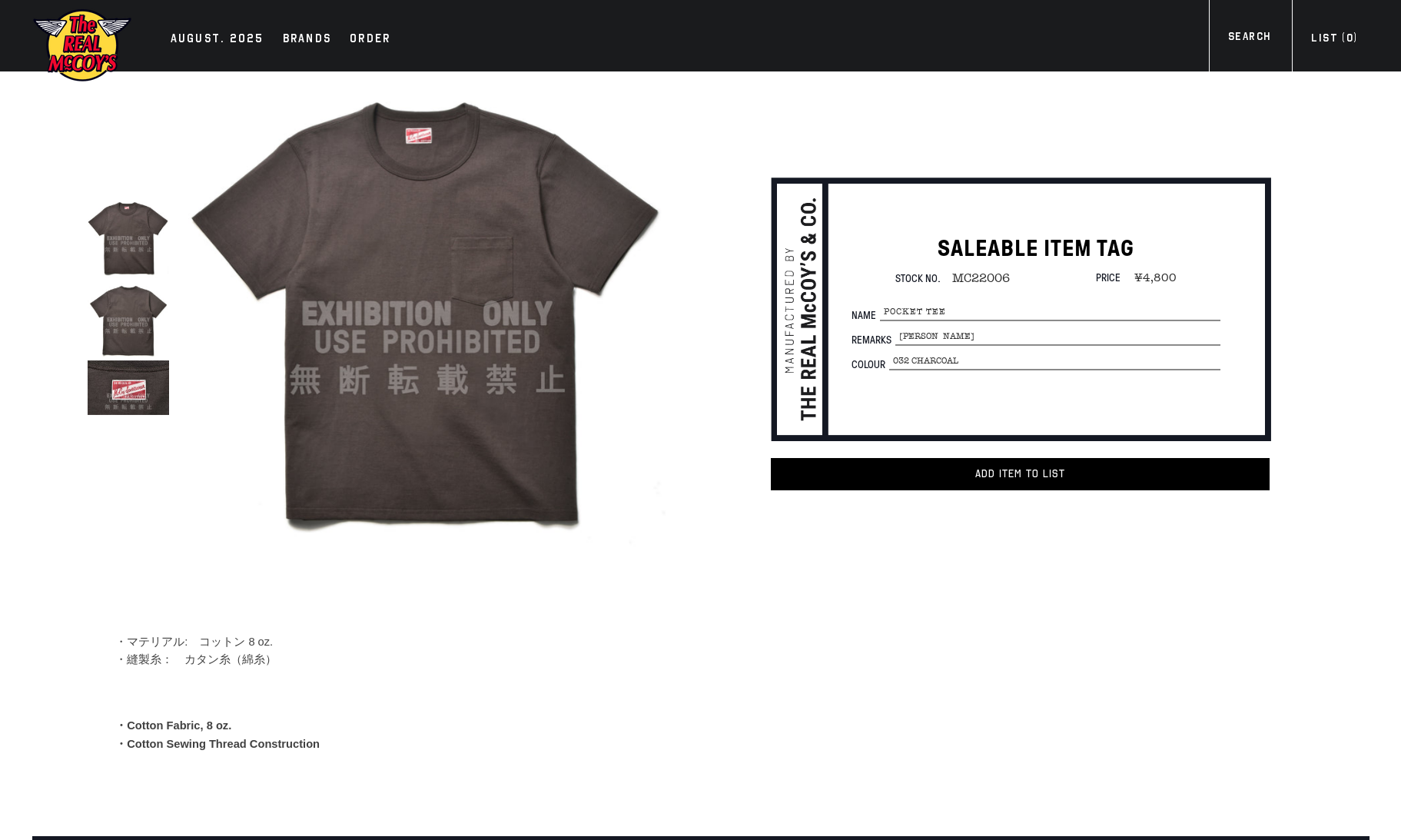
click at [124, 254] on img at bounding box center [128, 238] width 82 height 81
